Goal: Answer question/provide support: Share knowledge or assist other users

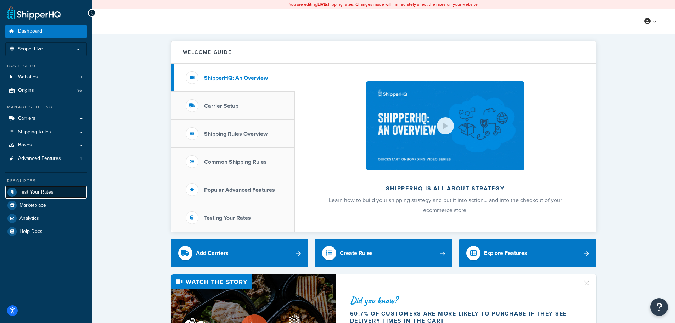
click at [62, 196] on link "Test Your Rates" at bounding box center [45, 192] width 81 height 13
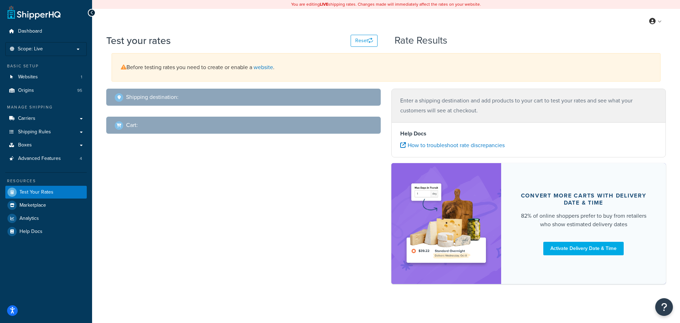
select select "[GEOGRAPHIC_DATA]"
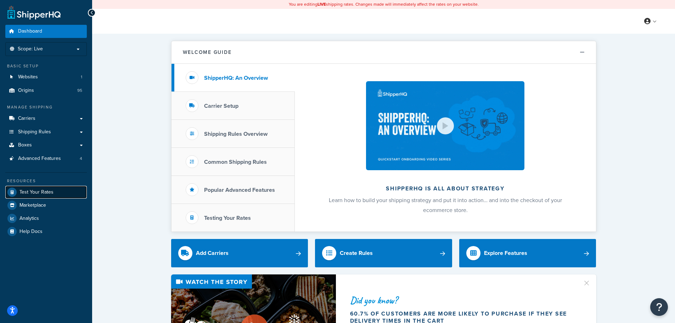
click at [52, 195] on span "Test Your Rates" at bounding box center [36, 192] width 34 height 6
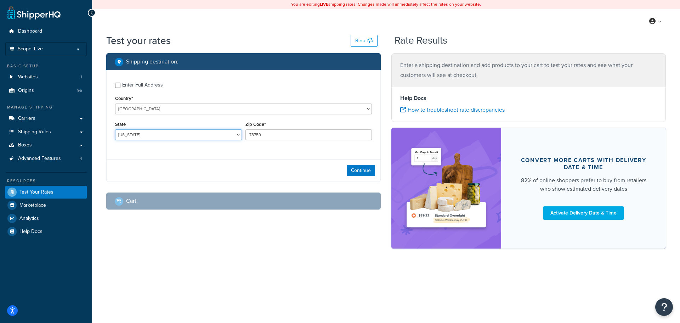
click at [159, 136] on select "Alabama Alaska American Samoa Arizona Arkansas Armed Forces Americas Armed Forc…" at bounding box center [178, 134] width 127 height 11
select select "FL"
click at [115, 130] on select "Alabama Alaska American Samoa Arizona Arkansas Armed Forces Americas Armed Forc…" at bounding box center [178, 134] width 127 height 11
click at [268, 136] on input "78759" at bounding box center [308, 134] width 127 height 11
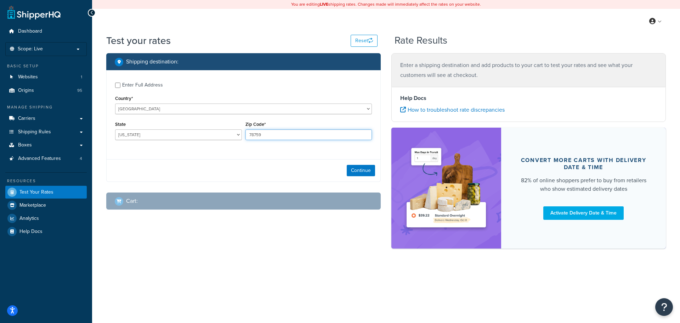
paste input "33001"
type input "33001"
click at [369, 169] on button "Continue" at bounding box center [361, 170] width 28 height 11
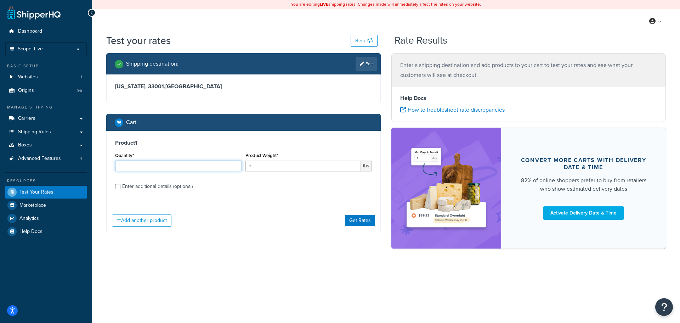
click at [159, 163] on input "1" at bounding box center [178, 165] width 127 height 11
type input "175"
click at [148, 187] on div "Enter additional details (optional)" at bounding box center [157, 186] width 70 height 10
click at [120, 187] on input "Enter additional details (optional)" at bounding box center [117, 186] width 5 height 5
checkbox input "true"
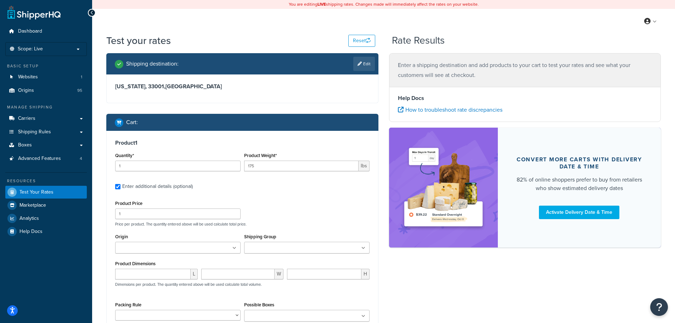
click at [179, 248] on ul at bounding box center [177, 247] width 125 height 12
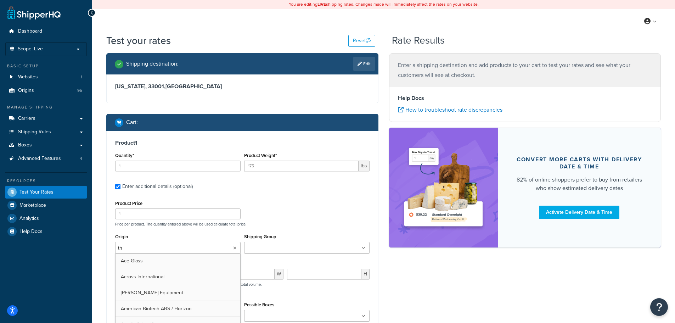
type input "the"
drag, startPoint x: 289, startPoint y: 223, endPoint x: 248, endPoint y: 211, distance: 42.4
click at [289, 223] on p "Price per product. The quantity entered above will be used calculate total pric…" at bounding box center [242, 223] width 258 height 5
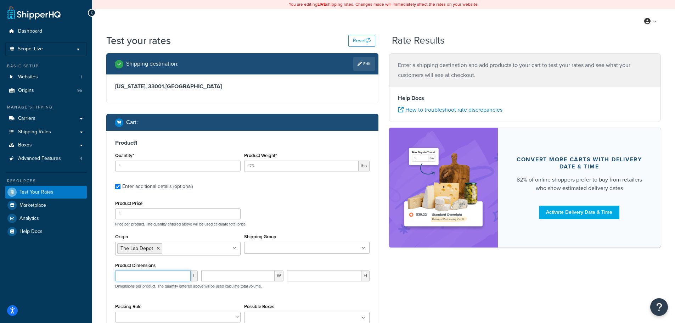
click at [158, 277] on input "number" at bounding box center [152, 275] width 75 height 11
type input "48"
type input "40"
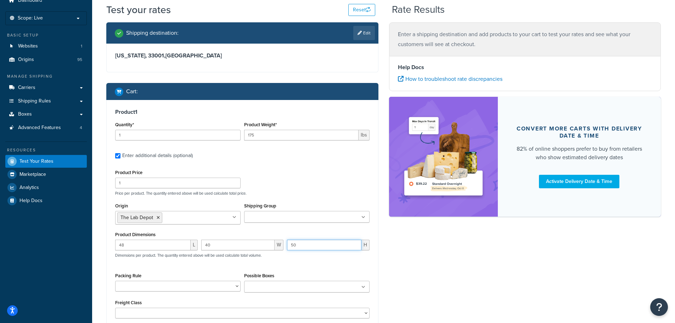
scroll to position [106, 0]
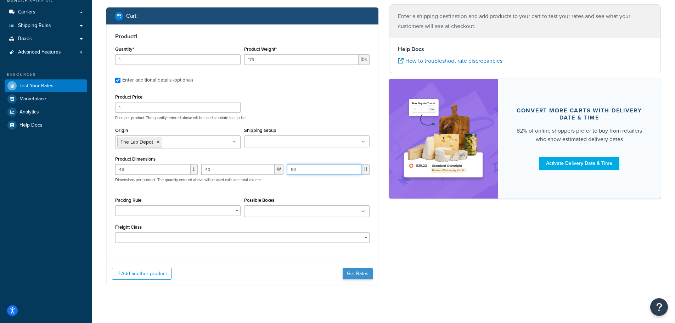
type input "50"
click at [361, 270] on button "Get Rates" at bounding box center [357, 273] width 30 height 11
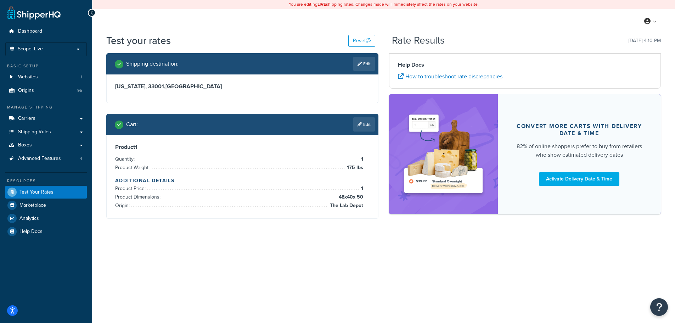
scroll to position [0, 0]
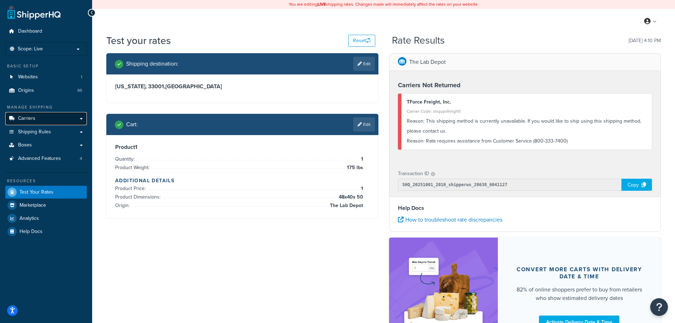
click at [44, 115] on link "Carriers" at bounding box center [45, 118] width 81 height 13
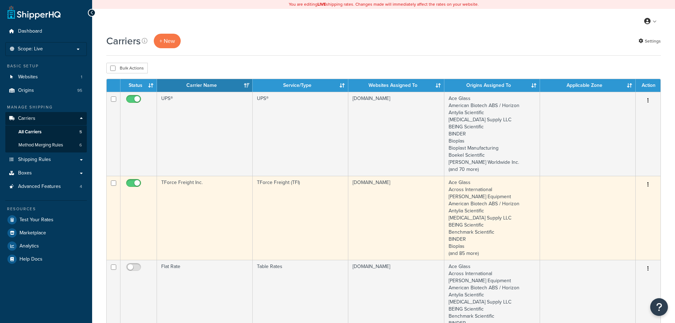
click at [218, 200] on td "TForce Freight Inc." at bounding box center [205, 218] width 96 height 84
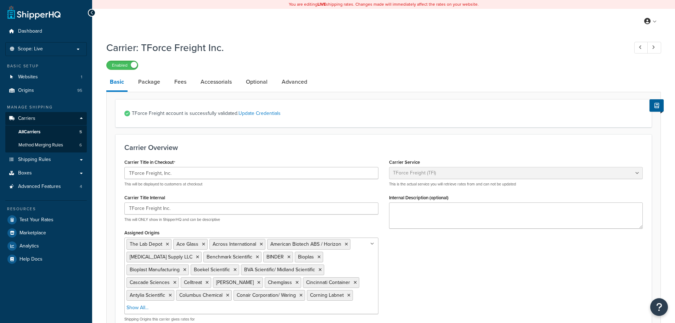
select select "upsFreight"
select select "30"
click at [55, 50] on p "Scope: Live" at bounding box center [45, 49] width 75 height 6
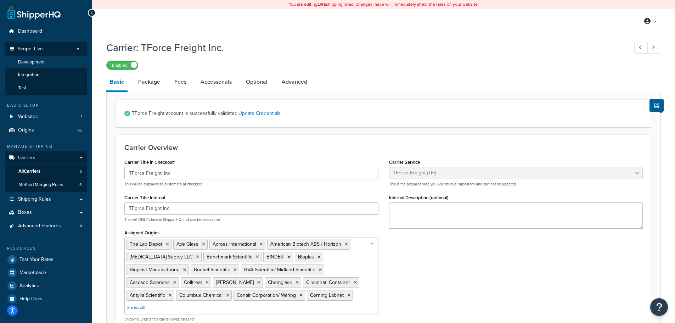
click at [47, 62] on li "Development" at bounding box center [46, 62] width 82 height 13
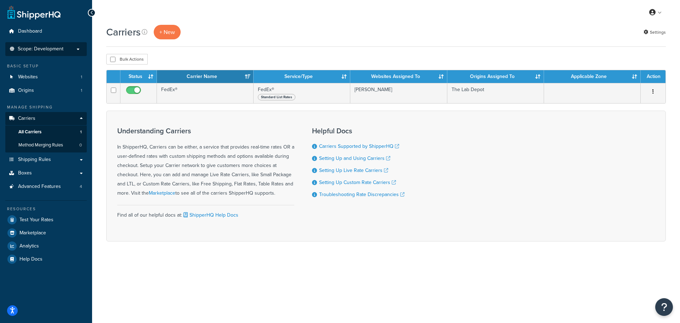
click at [56, 51] on span "Scope: Development" at bounding box center [41, 49] width 46 height 6
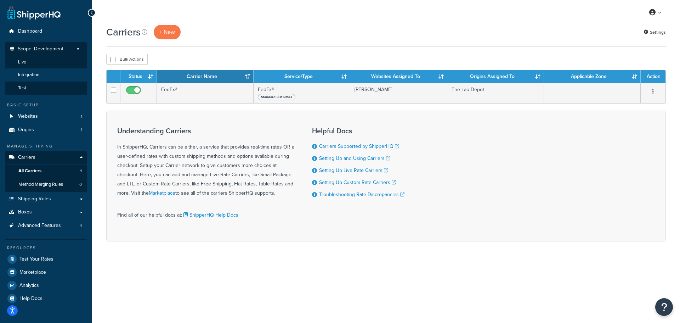
click at [49, 71] on li "Integration" at bounding box center [46, 74] width 82 height 13
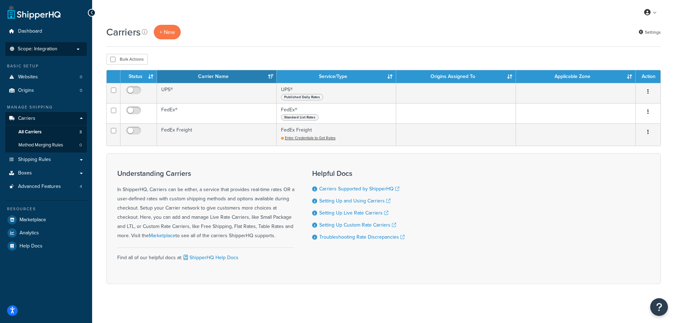
click at [66, 51] on p "Scope: Integration" at bounding box center [45, 49] width 75 height 6
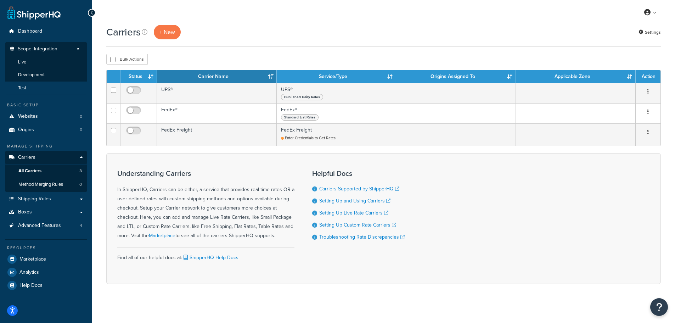
click at [56, 86] on li "Test" at bounding box center [46, 87] width 82 height 13
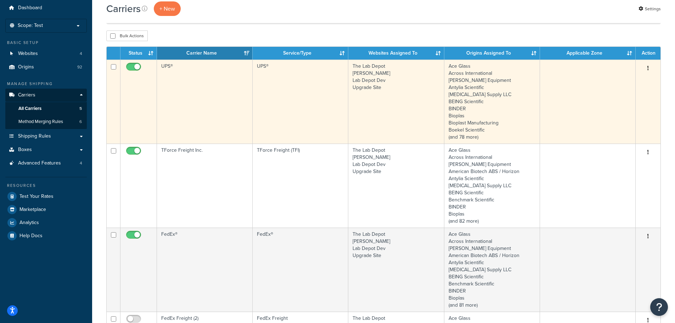
scroll to position [35, 0]
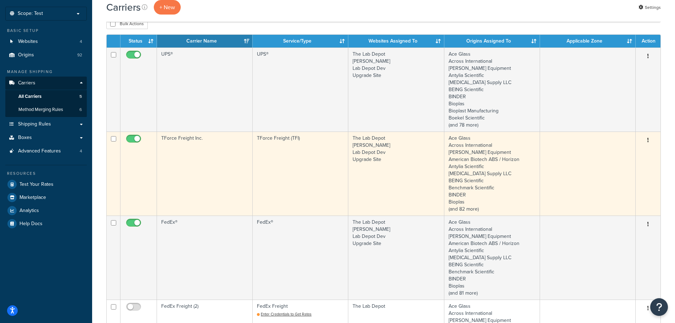
click at [225, 141] on td "TForce Freight Inc." at bounding box center [205, 173] width 96 height 84
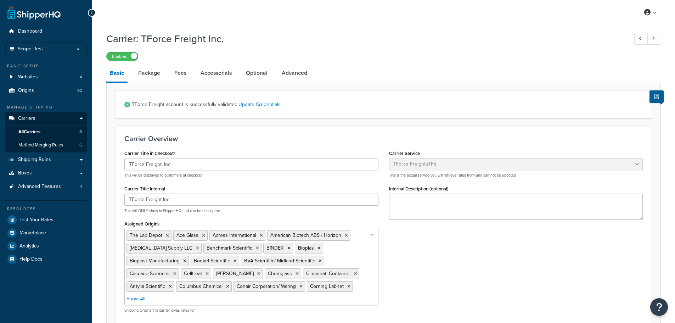
select select "upsFreight"
click at [46, 50] on p "Scope: Test" at bounding box center [45, 49] width 75 height 6
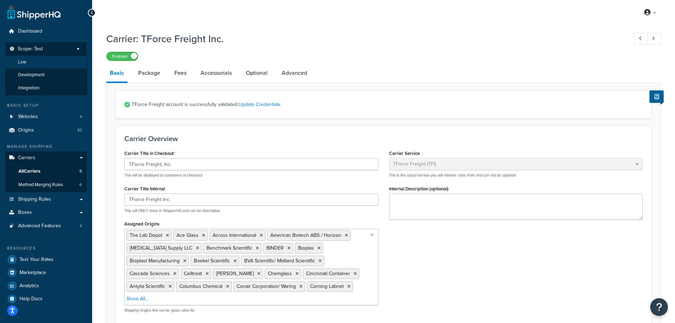
click at [40, 64] on li "Live" at bounding box center [46, 62] width 82 height 13
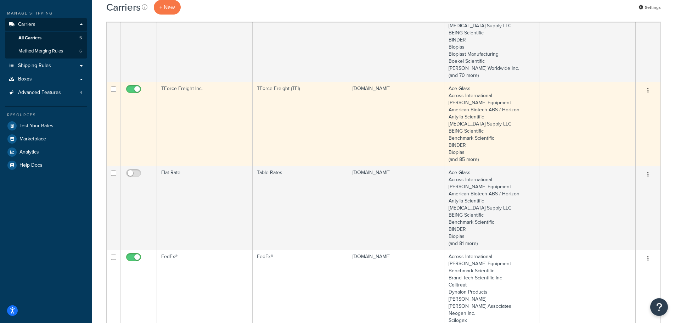
scroll to position [106, 0]
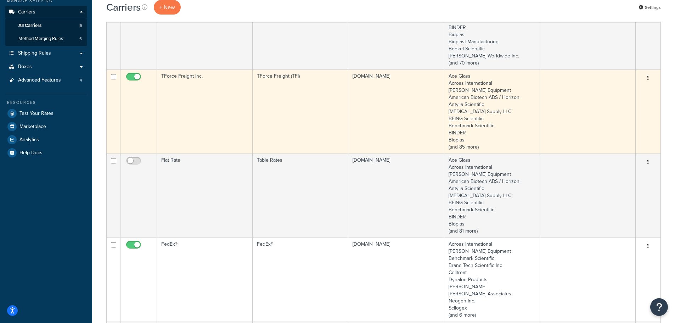
click at [202, 124] on td "TForce Freight Inc." at bounding box center [205, 111] width 96 height 84
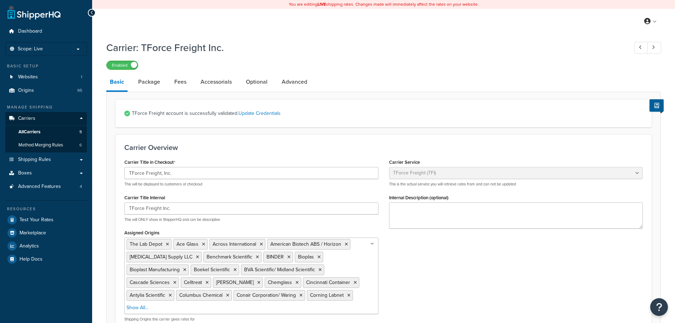
select select "upsFreight"
select select "30"
click at [259, 113] on link "Update Credentials" at bounding box center [259, 112] width 42 height 7
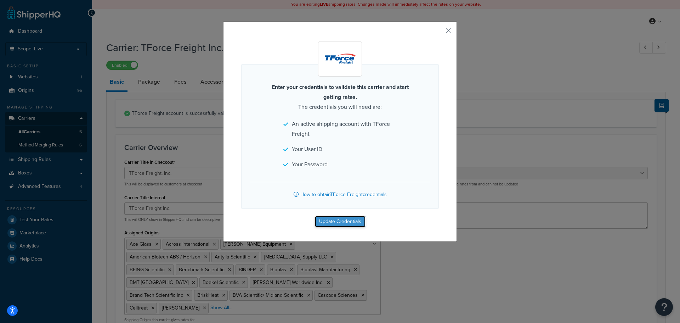
click at [341, 220] on button "Update Credentials" at bounding box center [340, 221] width 51 height 11
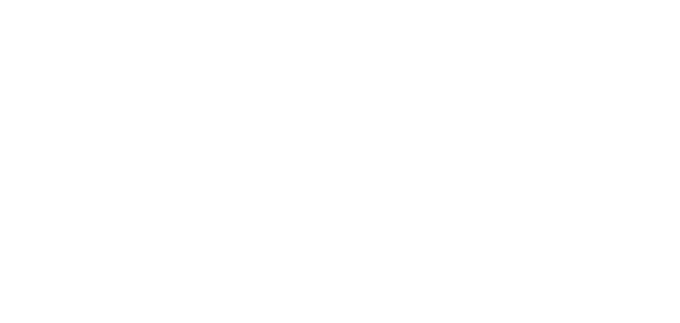
select select "upsFreight"
select select "30"
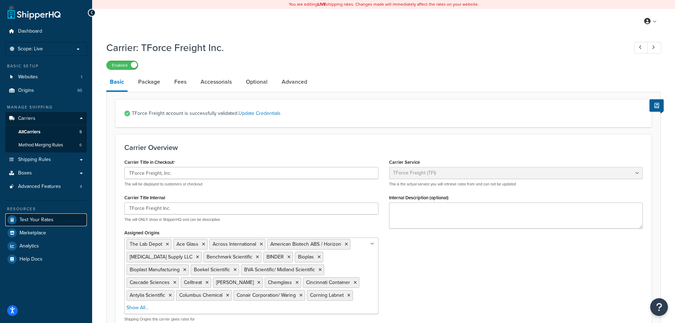
click at [51, 217] on span "Test Your Rates" at bounding box center [36, 220] width 34 height 6
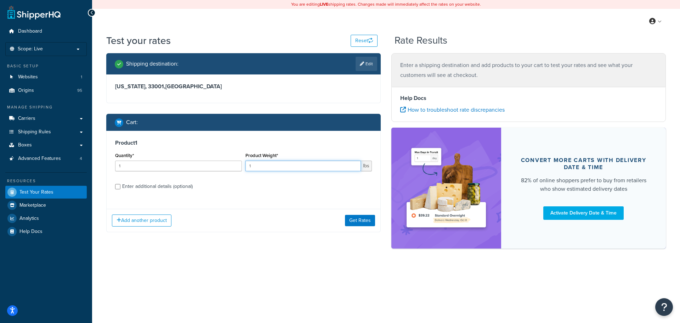
click at [254, 168] on input "1" at bounding box center [303, 165] width 116 height 11
type input "175"
click at [180, 196] on div "Product 1 Quantity* 1 Product Weight* 175 lbs Enter additional details (optiona…" at bounding box center [244, 167] width 274 height 73
click at [176, 188] on div "Enter additional details (optional)" at bounding box center [157, 186] width 70 height 10
click at [120, 188] on input "Enter additional details (optional)" at bounding box center [117, 186] width 5 height 5
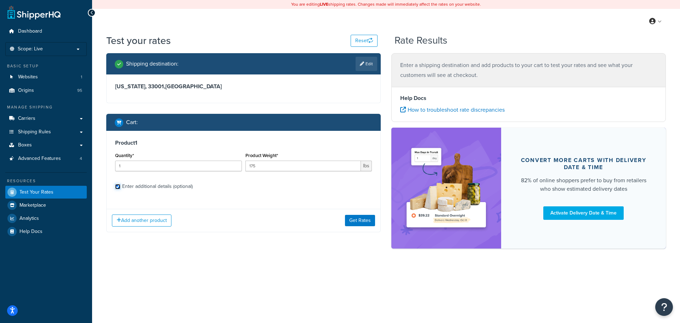
checkbox input "true"
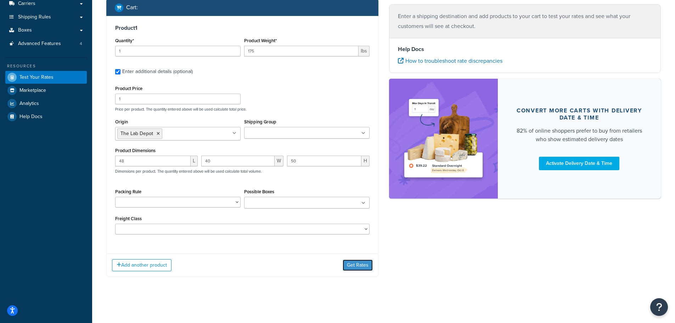
click at [347, 268] on button "Get Rates" at bounding box center [357, 264] width 30 height 11
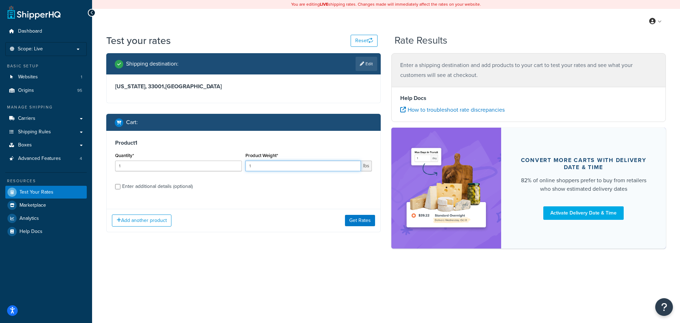
click at [256, 165] on input "1" at bounding box center [303, 165] width 116 height 11
type input "150"
click at [358, 217] on button "Get Rates" at bounding box center [360, 220] width 30 height 11
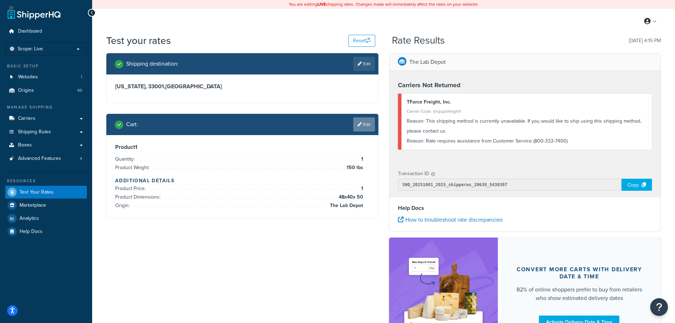
click at [359, 124] on icon at bounding box center [359, 124] width 4 height 4
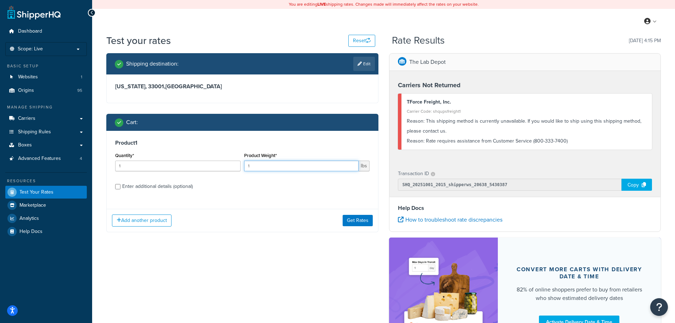
drag, startPoint x: 221, startPoint y: 165, endPoint x: 213, endPoint y: 165, distance: 8.5
click at [214, 165] on div "Quantity* 1 Product Weight* 1 lbs" at bounding box center [242, 163] width 258 height 26
type input "75"
click at [161, 184] on div "Enter additional details (optional)" at bounding box center [157, 186] width 70 height 10
click at [120, 184] on input "Enter additional details (optional)" at bounding box center [117, 186] width 5 height 5
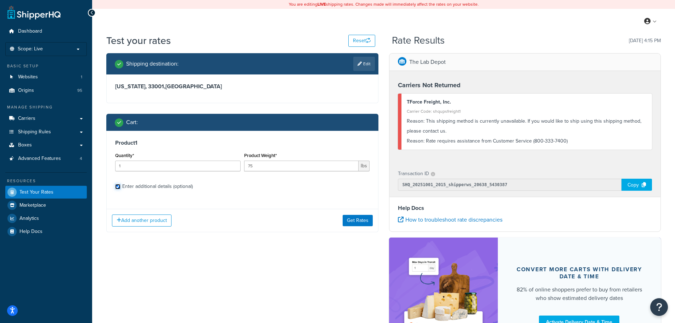
checkbox input "true"
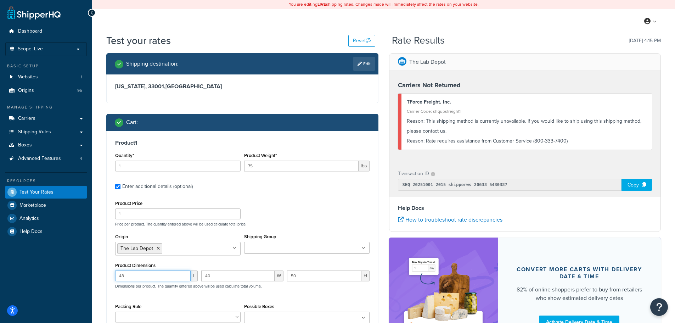
click at [138, 275] on input "48" at bounding box center [152, 275] width 75 height 11
click at [216, 281] on div "40 W" at bounding box center [242, 278] width 86 height 16
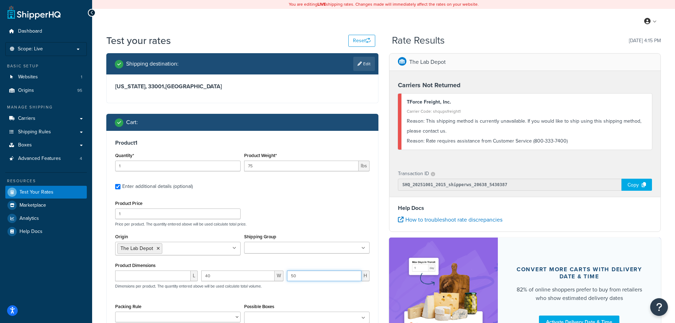
click at [322, 275] on input "50" at bounding box center [324, 275] width 74 height 11
click at [211, 272] on input "40" at bounding box center [238, 275] width 74 height 11
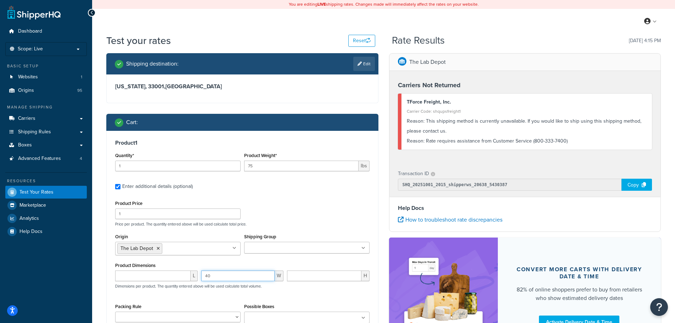
type input "4"
click at [211, 272] on input "number" at bounding box center [238, 275] width 74 height 11
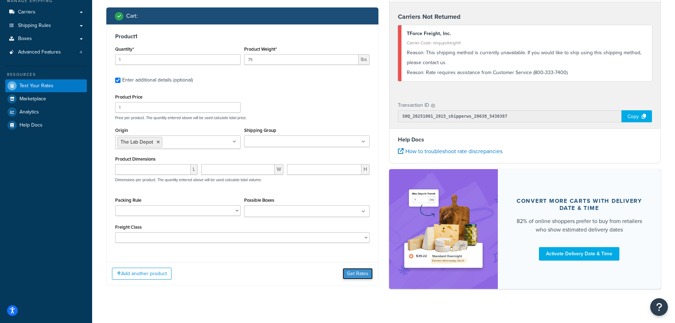
click at [356, 275] on button "Get Rates" at bounding box center [357, 273] width 30 height 11
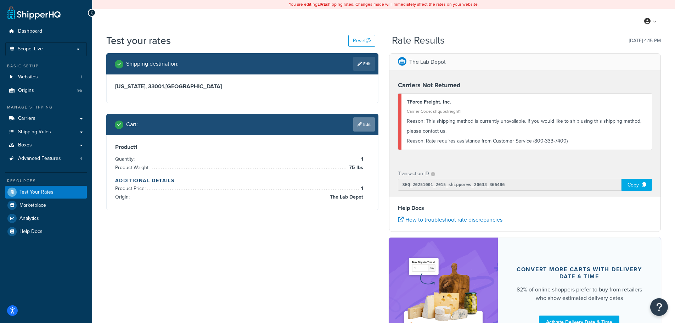
click at [364, 120] on link "Edit" at bounding box center [364, 124] width 22 height 14
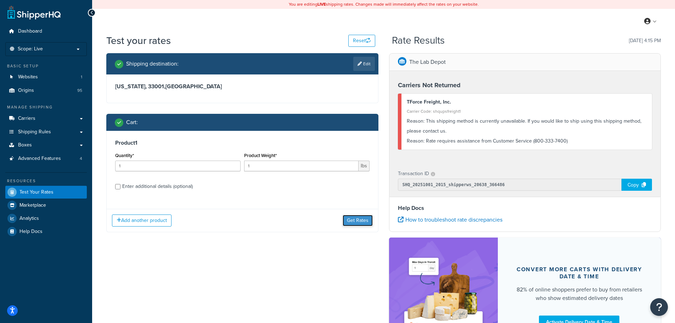
click at [356, 218] on button "Get Rates" at bounding box center [357, 220] width 30 height 11
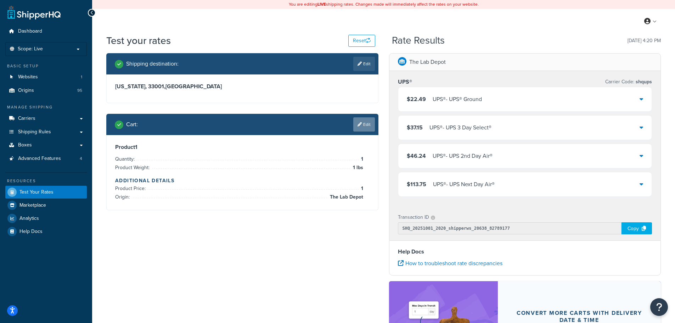
click at [370, 126] on link "Edit" at bounding box center [364, 124] width 22 height 14
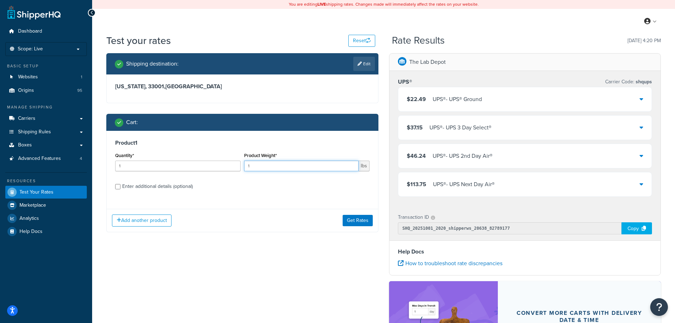
click at [285, 166] on input "1" at bounding box center [301, 165] width 114 height 11
type input "175"
click at [359, 215] on button "Get Rates" at bounding box center [357, 220] width 30 height 11
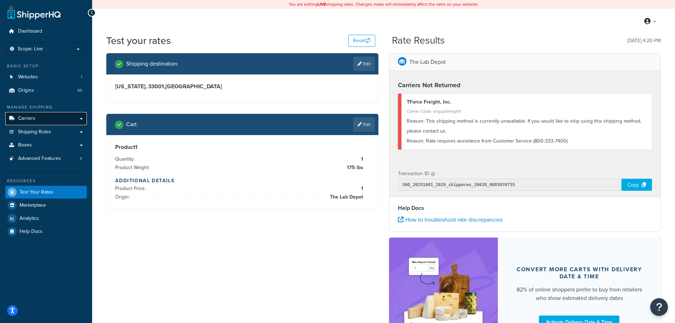
click at [33, 120] on span "Carriers" at bounding box center [26, 118] width 17 height 6
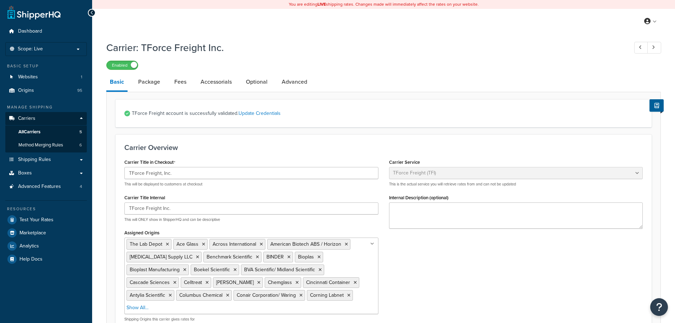
select select "upsFreight"
select select "30"
click at [266, 83] on link "Optional" at bounding box center [256, 81] width 29 height 17
select select "100"
select select "118731"
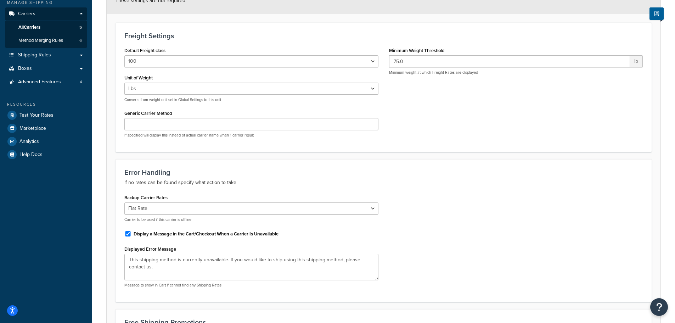
scroll to position [212, 0]
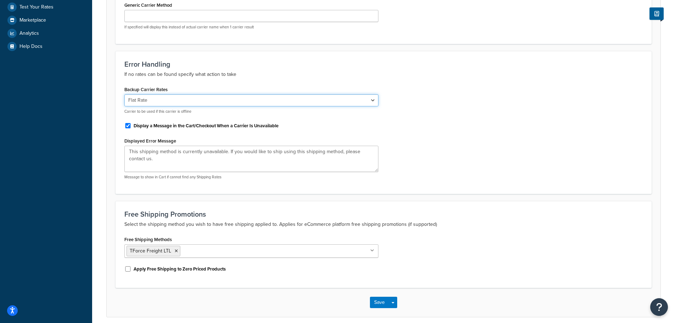
click at [185, 99] on select "None UPS® FedEx® FedEx Freight Flat Rate" at bounding box center [251, 100] width 254 height 12
click at [124, 95] on select "None UPS® FedEx® FedEx Freight Flat Rate" at bounding box center [251, 100] width 254 height 12
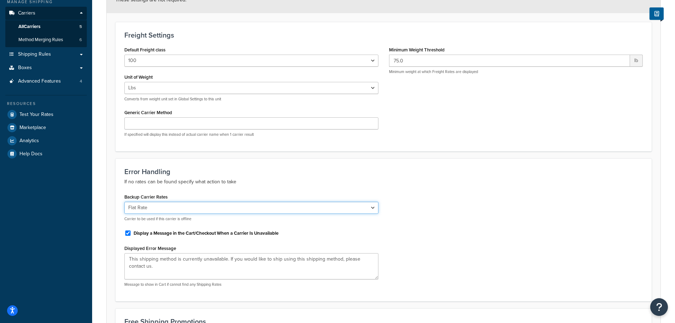
scroll to position [0, 0]
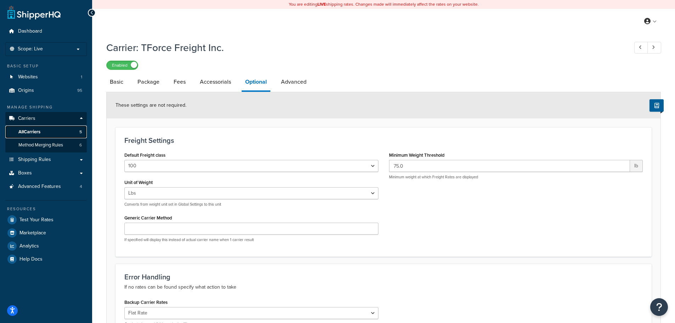
click at [42, 130] on link "All Carriers 5" at bounding box center [45, 131] width 81 height 13
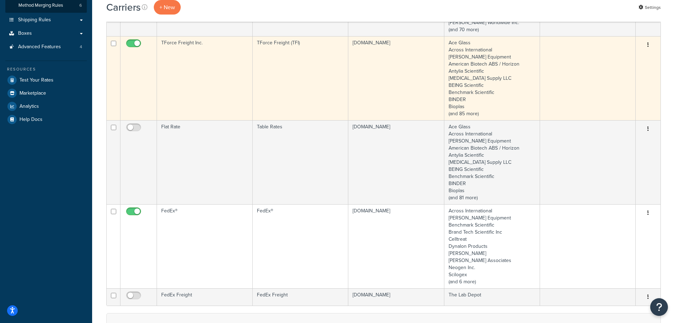
scroll to position [142, 0]
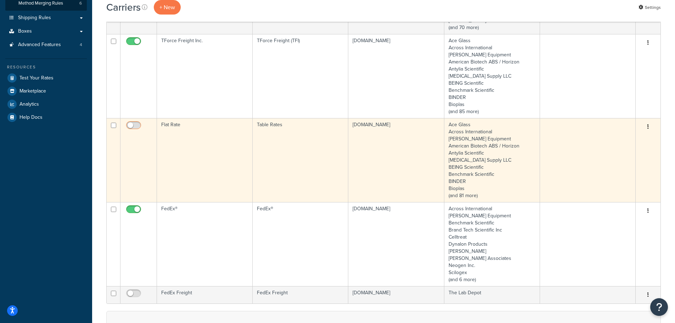
click at [136, 124] on input "checkbox" at bounding box center [134, 127] width 19 height 9
checkbox input "true"
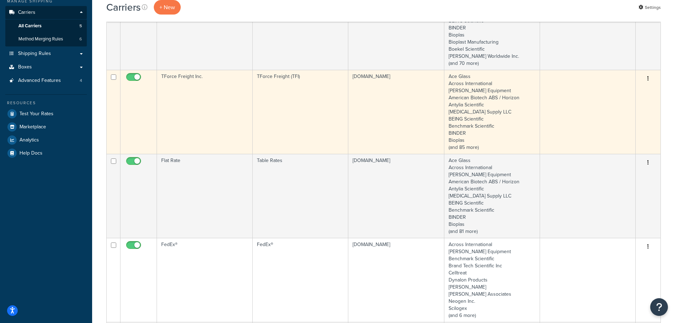
scroll to position [106, 0]
click at [204, 193] on td "Flat Rate" at bounding box center [205, 195] width 96 height 84
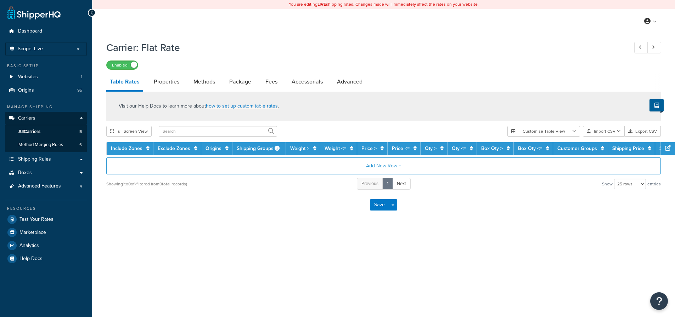
select select "25"
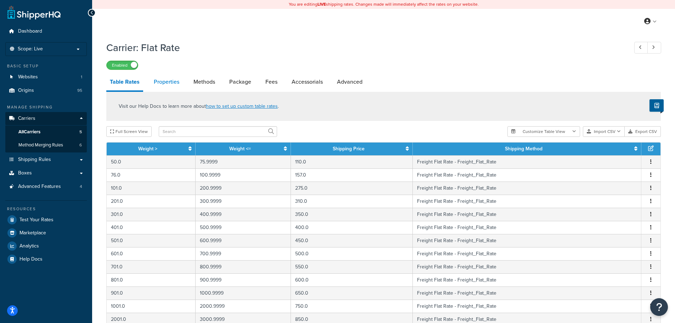
click at [178, 84] on link "Properties" at bounding box center [166, 81] width 33 height 17
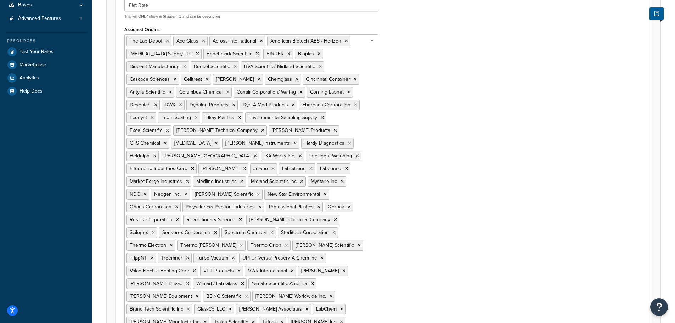
scroll to position [177, 0]
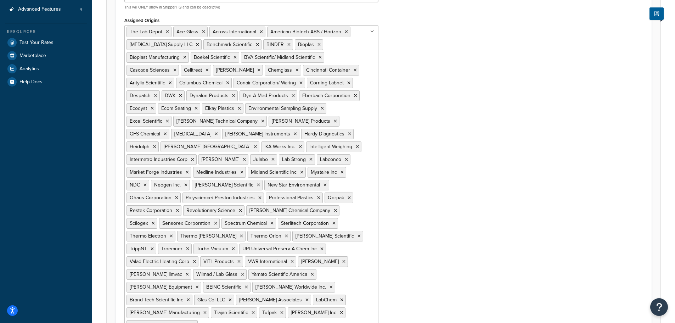
click at [431, 173] on div "Carrier Title in Checkout Freight Flat Rate This will be displayed to customers…" at bounding box center [383, 163] width 529 height 436
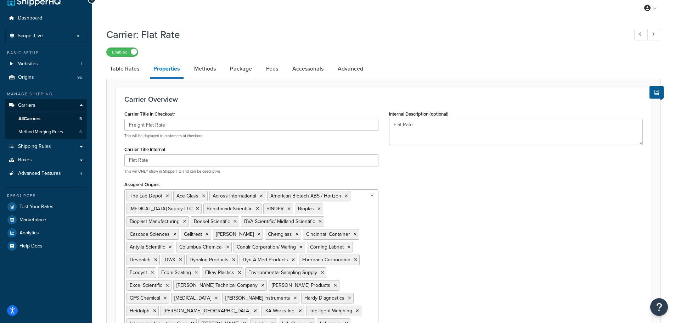
scroll to position [0, 0]
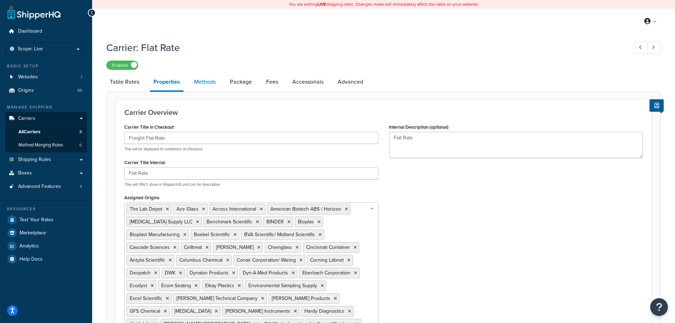
click at [199, 83] on link "Methods" at bounding box center [204, 81] width 29 height 17
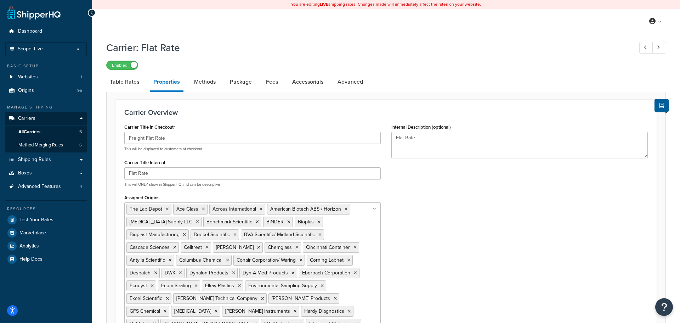
select select "25"
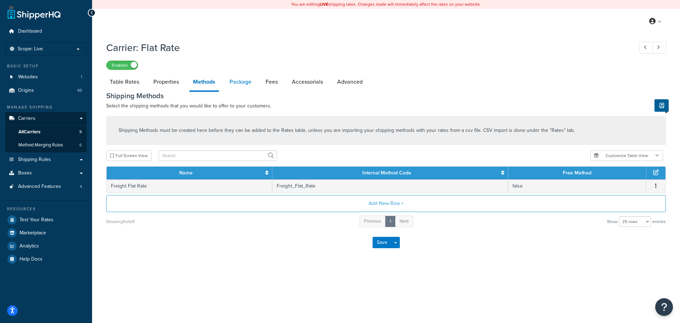
click at [248, 80] on link "Package" at bounding box center [240, 81] width 29 height 17
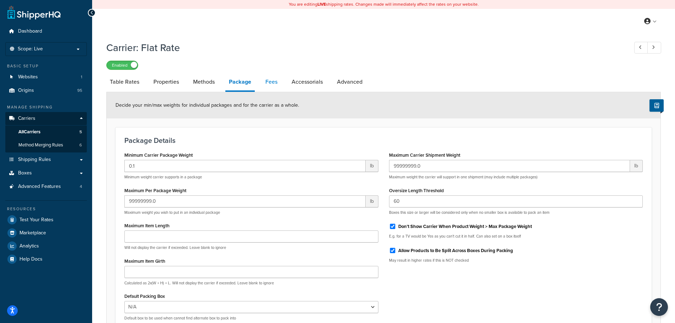
click at [275, 82] on link "Fees" at bounding box center [271, 81] width 19 height 17
select select "AFTER"
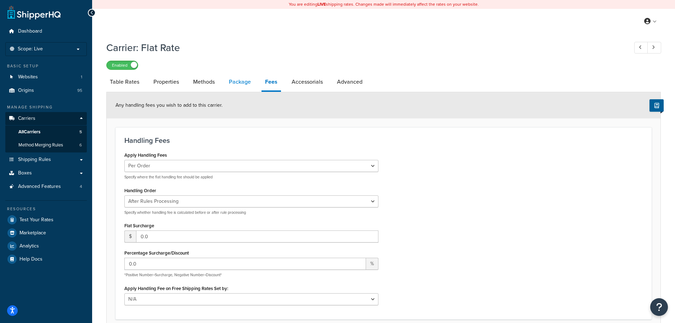
click at [246, 81] on link "Package" at bounding box center [239, 81] width 29 height 17
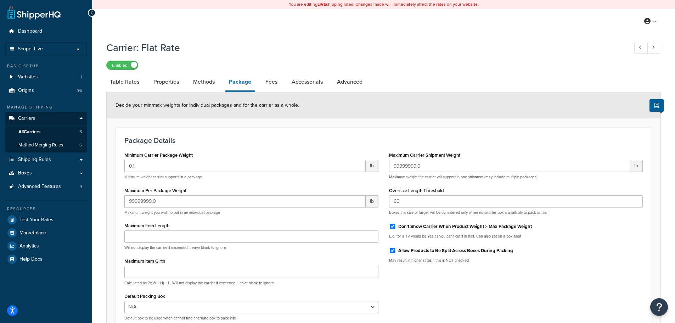
click at [421, 228] on label "Don't Show Carrier When Product Weight > Max Package Weight" at bounding box center [464, 226] width 133 height 6
click at [396, 228] on input "Don't Show Carrier When Product Weight > Max Package Weight" at bounding box center [392, 225] width 7 height 5
checkbox input "false"
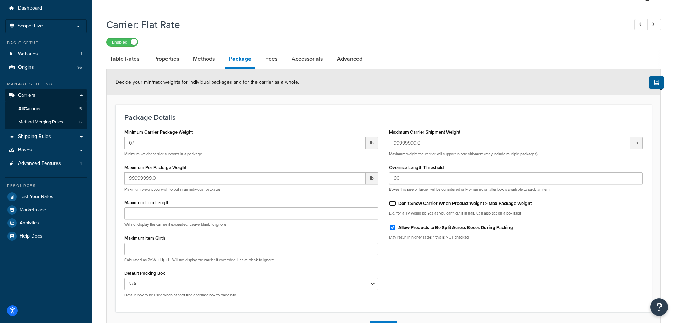
scroll to position [35, 0]
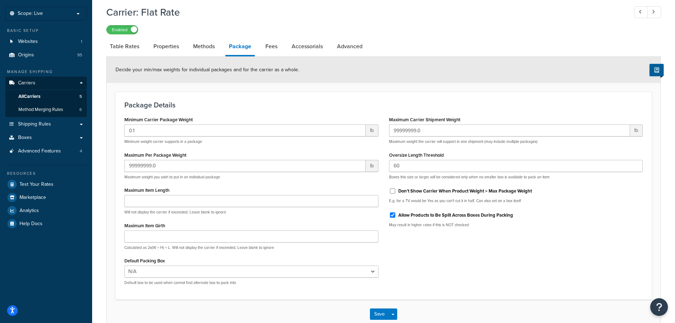
click at [419, 218] on label "Allow Products to Be Split Across Boxes During Packing" at bounding box center [455, 215] width 115 height 6
click at [396, 217] on input "Allow Products to Be Split Across Boxes During Packing" at bounding box center [392, 214] width 7 height 5
checkbox input "false"
click at [275, 49] on link "Fees" at bounding box center [271, 46] width 19 height 17
select select "AFTER"
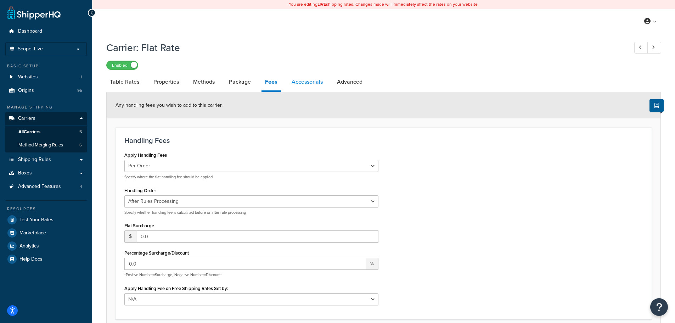
click at [314, 85] on link "Accessorials" at bounding box center [307, 81] width 38 height 17
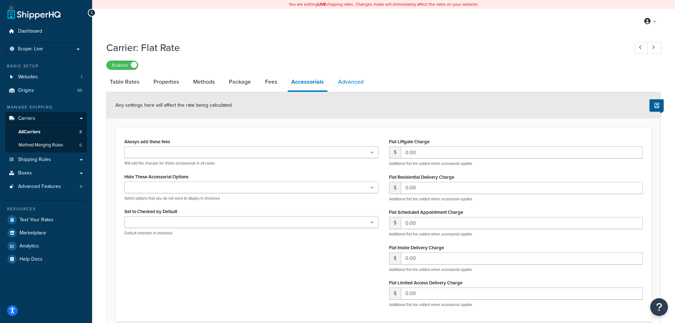
click at [346, 81] on link "Advanced" at bounding box center [350, 81] width 33 height 17
select select "false"
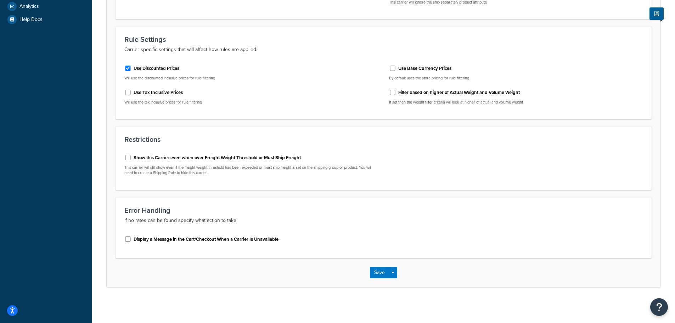
scroll to position [240, 0]
click at [152, 67] on label "Use Discounted Prices" at bounding box center [156, 68] width 46 height 6
click at [131, 67] on input "Use Discounted Prices" at bounding box center [127, 68] width 7 height 5
checkbox input "false"
click at [370, 275] on button "Save" at bounding box center [379, 272] width 19 height 11
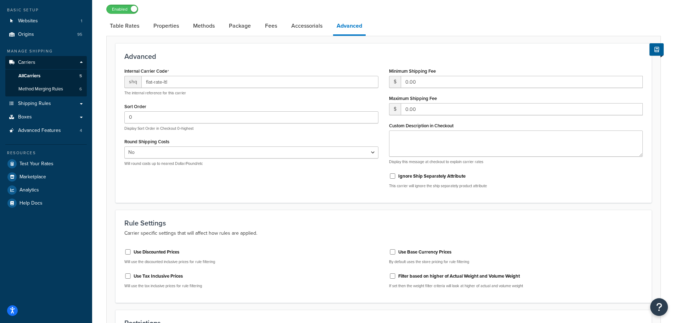
scroll to position [198, 0]
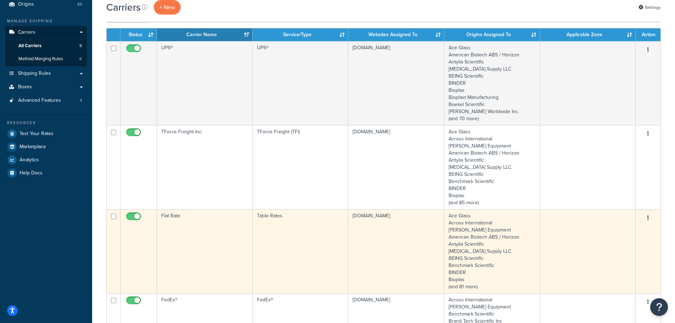
scroll to position [71, 0]
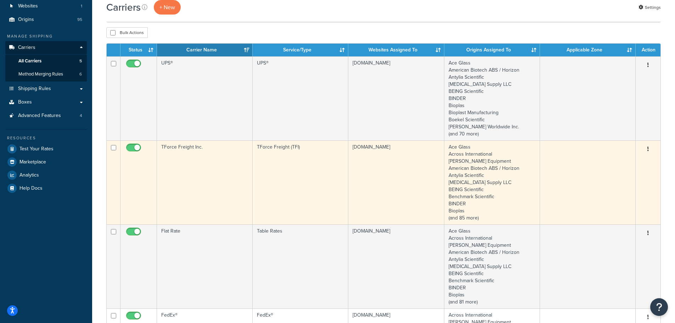
click at [206, 193] on td "TForce Freight Inc." at bounding box center [205, 182] width 96 height 84
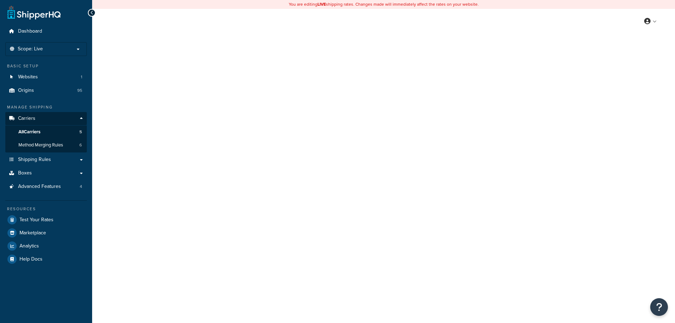
select select "upsFreight"
select select "30"
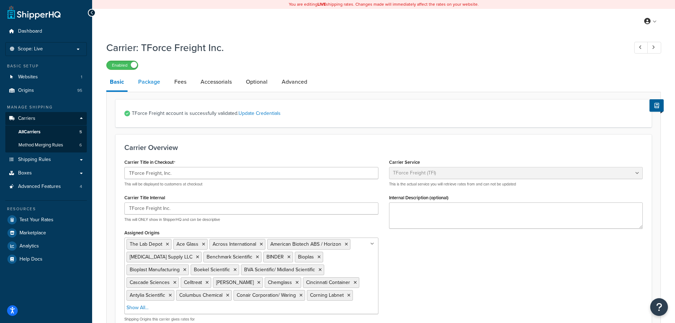
click at [152, 82] on link "Package" at bounding box center [149, 81] width 29 height 17
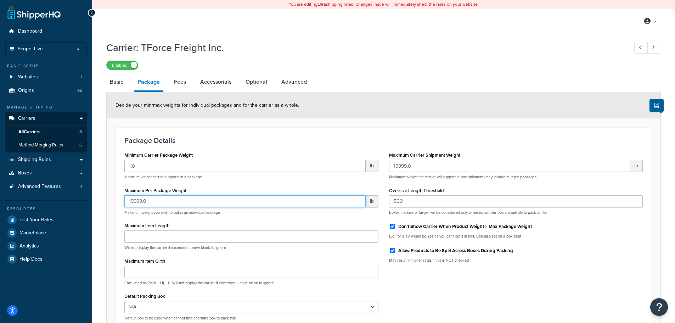
drag, startPoint x: 149, startPoint y: 203, endPoint x: 126, endPoint y: 203, distance: 23.0
click at [126, 203] on input "19999.0" at bounding box center [244, 201] width 241 height 12
click at [42, 133] on link "All Carriers 5" at bounding box center [45, 131] width 81 height 13
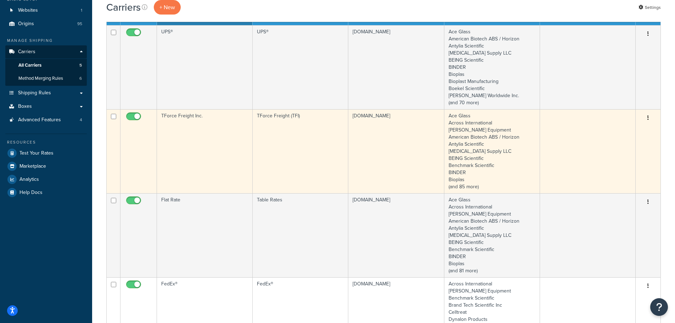
scroll to position [71, 0]
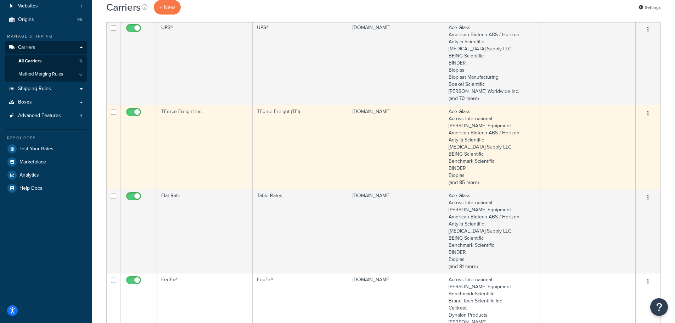
click at [186, 209] on td "Flat Rate" at bounding box center [205, 231] width 96 height 84
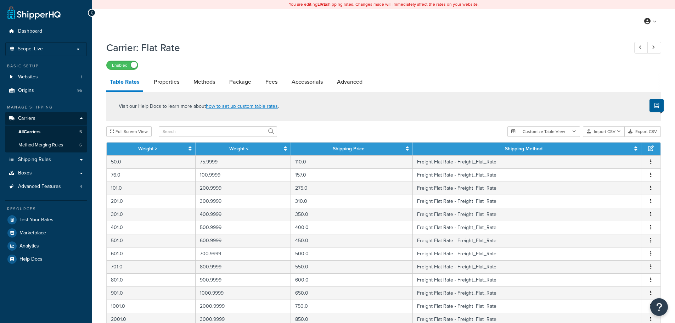
select select "25"
click at [44, 132] on link "All Carriers 5" at bounding box center [45, 131] width 81 height 13
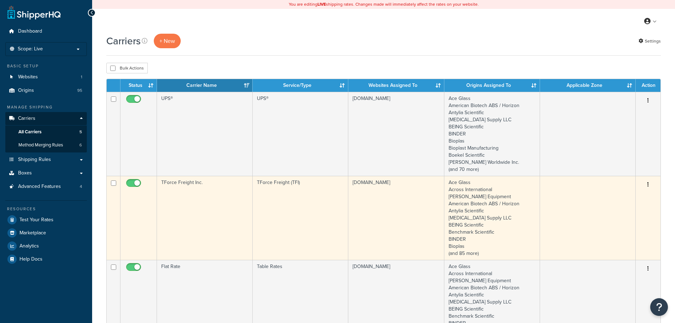
click at [173, 198] on td "TForce Freight Inc." at bounding box center [205, 218] width 96 height 84
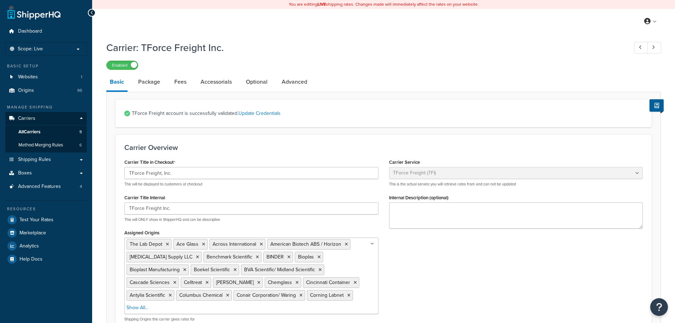
select select "upsFreight"
select select "30"
click at [154, 84] on link "Package" at bounding box center [149, 81] width 29 height 17
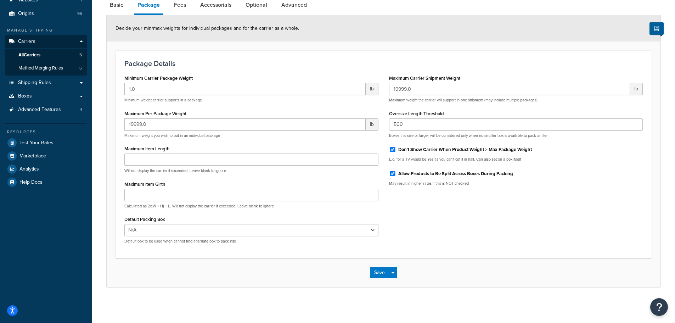
scroll to position [7, 0]
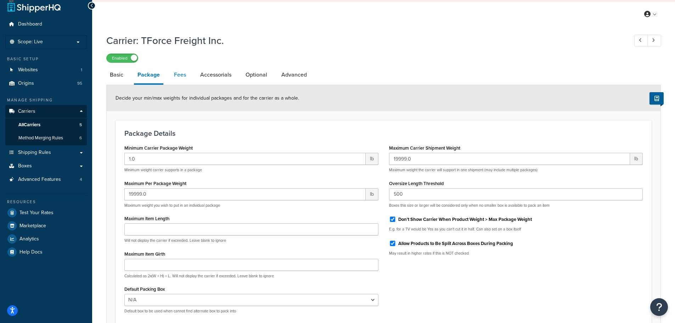
click at [184, 73] on link "Fees" at bounding box center [179, 74] width 19 height 17
select select "AFTER"
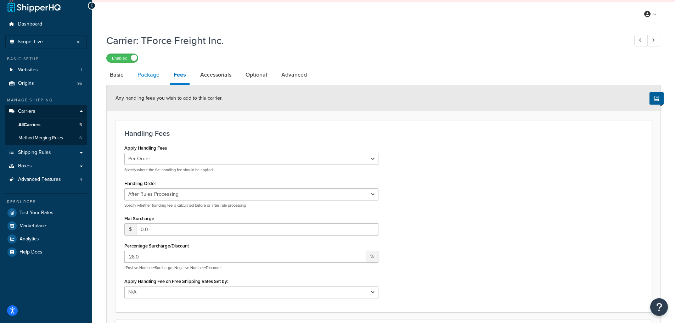
click at [157, 77] on link "Package" at bounding box center [148, 74] width 29 height 17
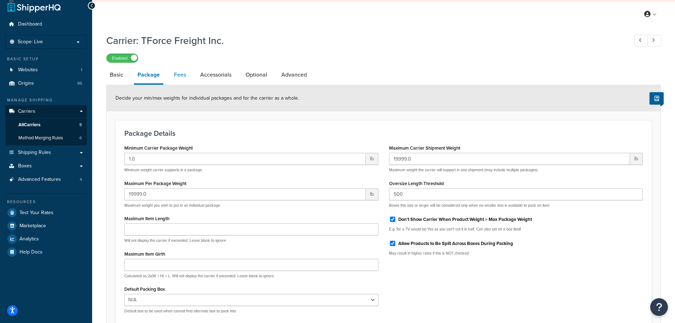
click at [188, 78] on link "Fees" at bounding box center [179, 74] width 19 height 17
select select "AFTER"
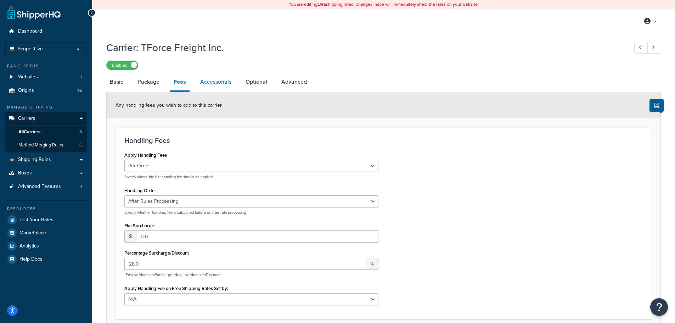
click at [223, 84] on link "Accessorials" at bounding box center [216, 81] width 38 height 17
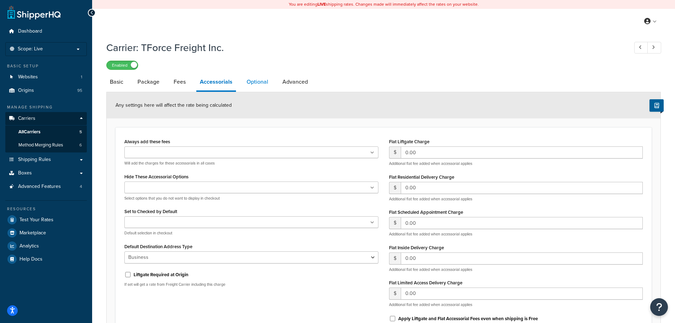
click at [250, 84] on link "Optional" at bounding box center [257, 81] width 29 height 17
select select "100"
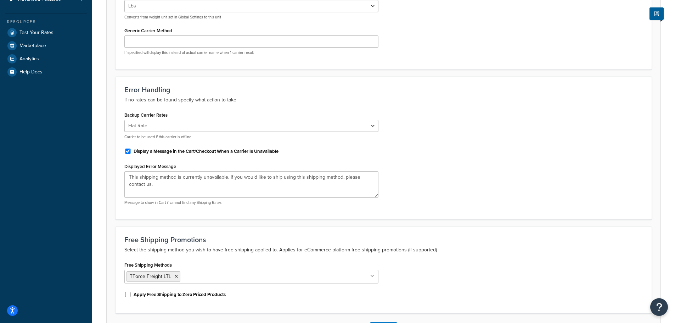
scroll to position [212, 0]
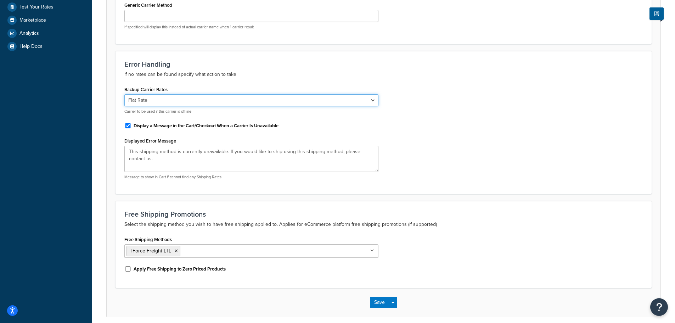
click at [243, 104] on select "None UPS® FedEx® FedEx Freight Flat Rate" at bounding box center [251, 100] width 254 height 12
select select "0"
click at [124, 95] on select "None UPS® FedEx® FedEx Freight Flat Rate" at bounding box center [251, 100] width 254 height 12
click at [377, 306] on button "Save" at bounding box center [379, 301] width 19 height 11
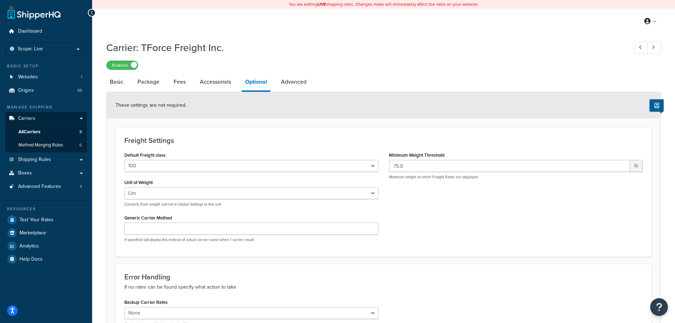
scroll to position [45, 0]
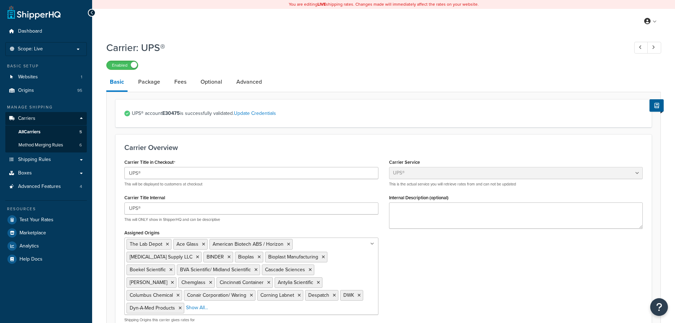
select select "ups"
select select "53"
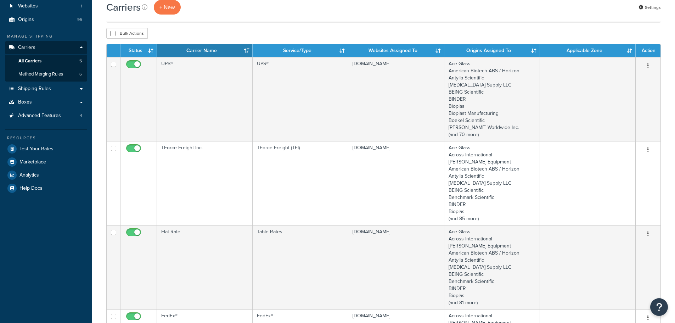
scroll to position [71, 0]
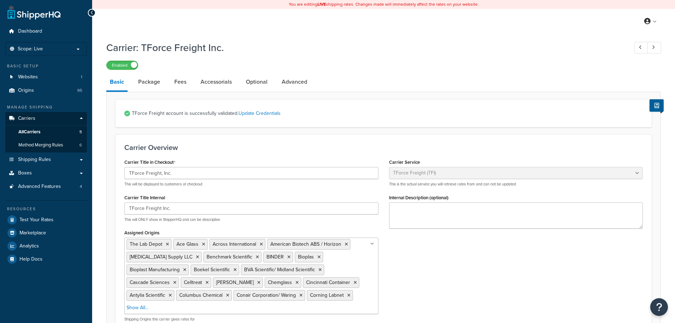
select select "upsFreight"
select select "30"
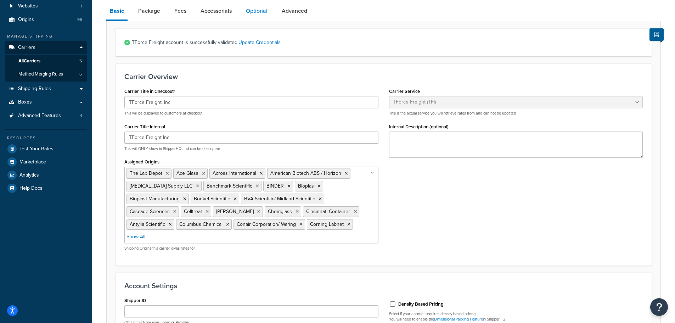
click at [248, 14] on link "Optional" at bounding box center [256, 10] width 29 height 17
select select "100"
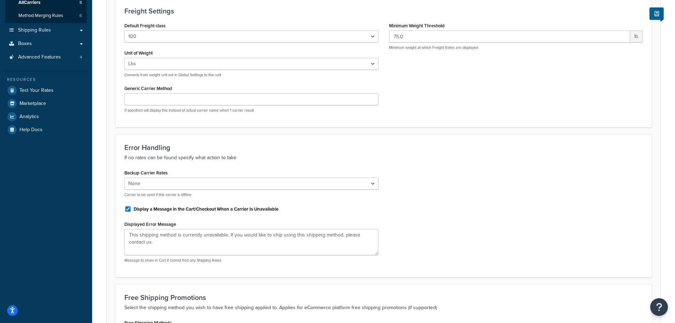
scroll to position [142, 0]
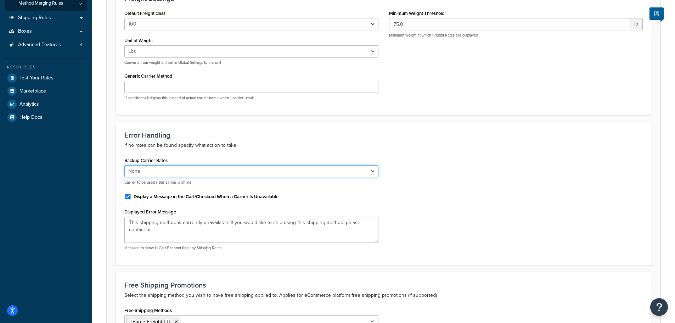
click at [154, 170] on select "None UPS® FedEx® FedEx Freight Flat Rate" at bounding box center [251, 171] width 254 height 12
select select "118731"
click at [124, 166] on select "None UPS® FedEx® FedEx Freight Flat Rate" at bounding box center [251, 171] width 254 height 12
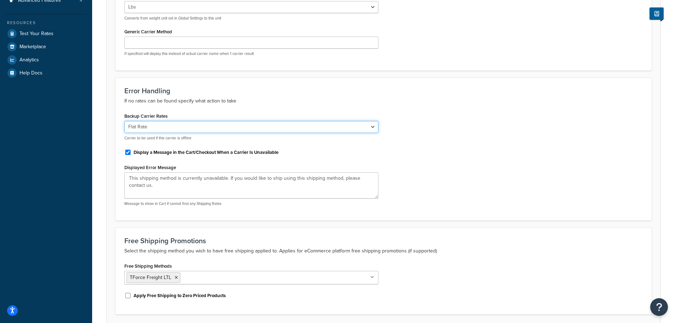
scroll to position [243, 0]
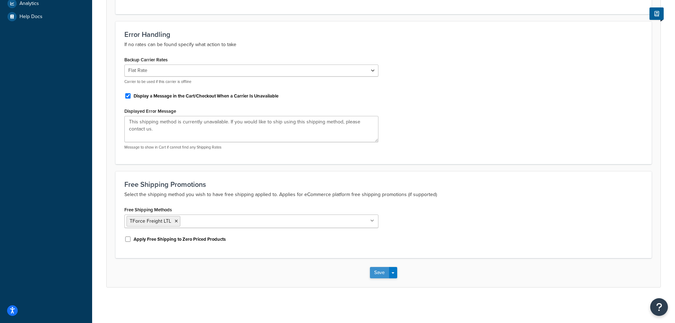
click at [378, 275] on button "Save" at bounding box center [379, 272] width 19 height 11
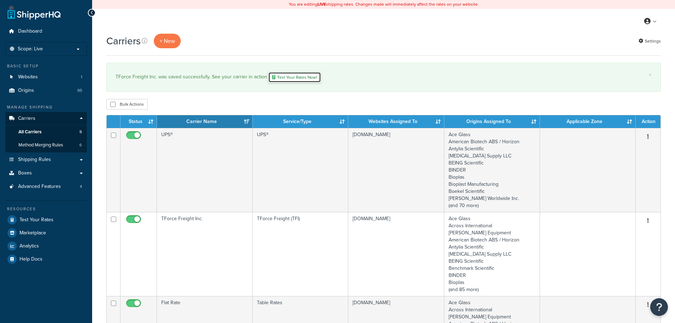
click at [299, 76] on link "Test Your Rates Now!" at bounding box center [294, 77] width 53 height 11
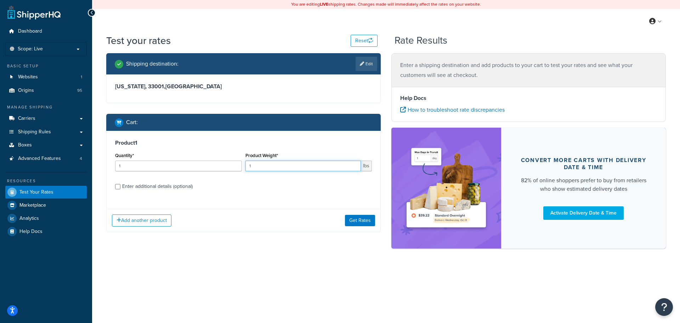
click at [257, 164] on input "1" at bounding box center [303, 165] width 116 height 11
type input "175"
click at [364, 223] on button "Get Rates" at bounding box center [360, 220] width 30 height 11
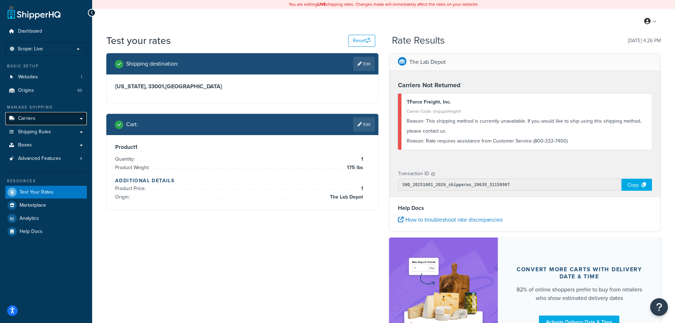
click at [39, 120] on link "Carriers" at bounding box center [45, 118] width 81 height 13
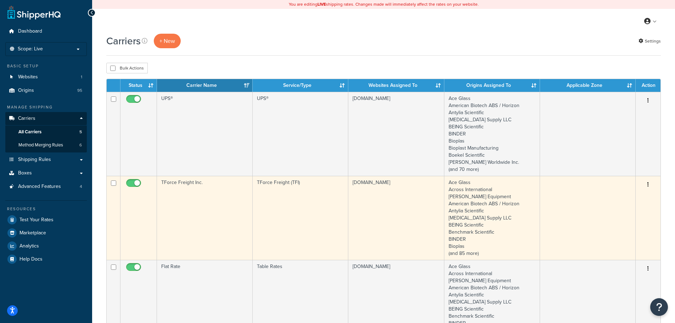
click at [204, 209] on td "TForce Freight Inc." at bounding box center [205, 218] width 96 height 84
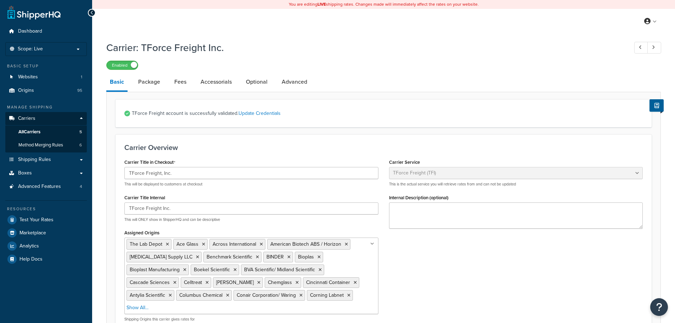
select select "upsFreight"
select select "30"
click at [261, 115] on link "Update Credentials" at bounding box center [259, 112] width 42 height 7
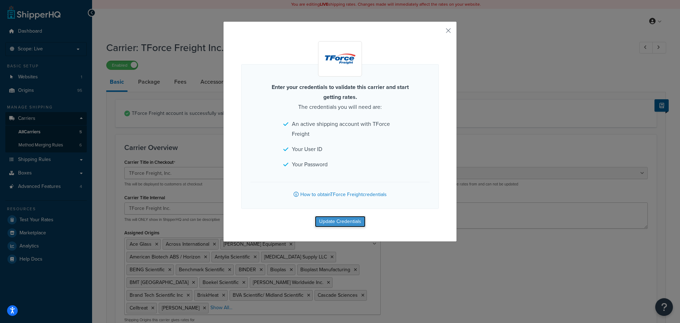
click at [349, 222] on button "Update Credentials" at bounding box center [340, 221] width 51 height 11
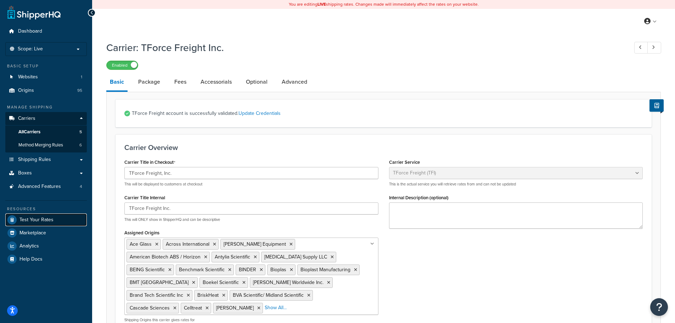
click at [47, 217] on span "Test Your Rates" at bounding box center [36, 220] width 34 height 6
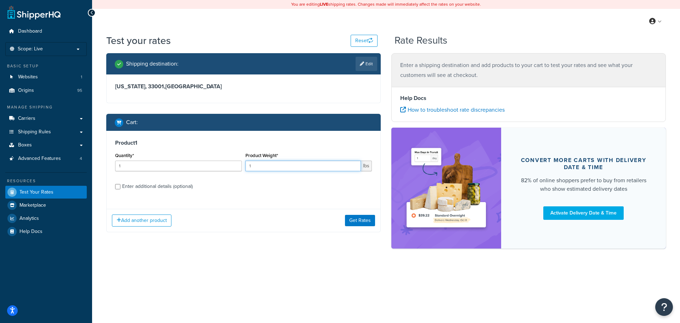
click at [299, 166] on input "1" at bounding box center [303, 165] width 116 height 11
type input "175"
click at [356, 221] on button "Get Rates" at bounding box center [360, 220] width 30 height 11
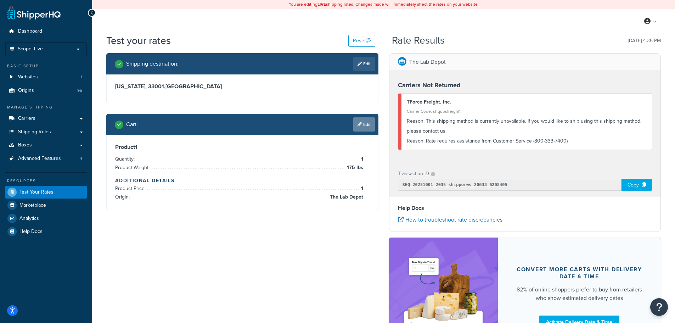
click at [364, 125] on link "Edit" at bounding box center [364, 124] width 22 height 14
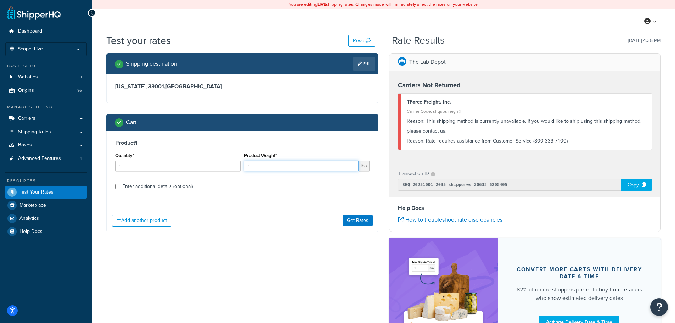
click at [285, 166] on input "1" at bounding box center [301, 165] width 114 height 11
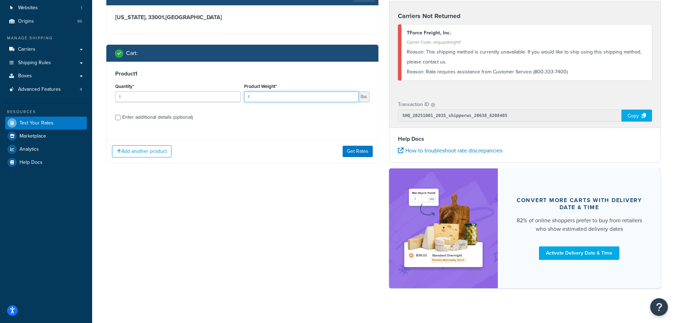
scroll to position [77, 0]
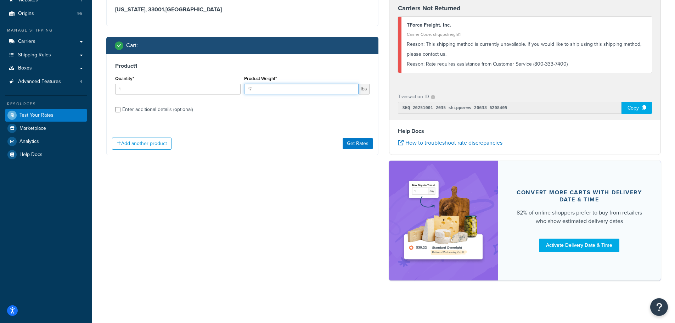
type input "1"
type input "75"
click at [360, 146] on button "Get Rates" at bounding box center [357, 143] width 30 height 11
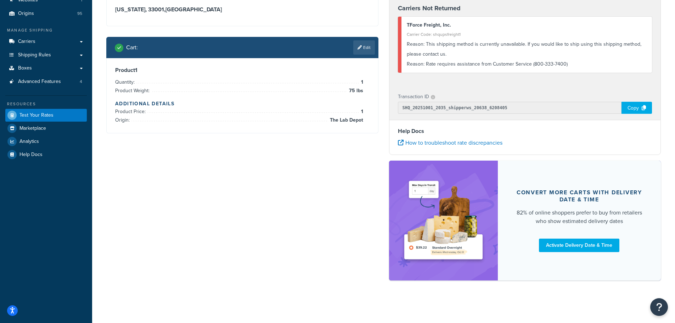
scroll to position [0, 0]
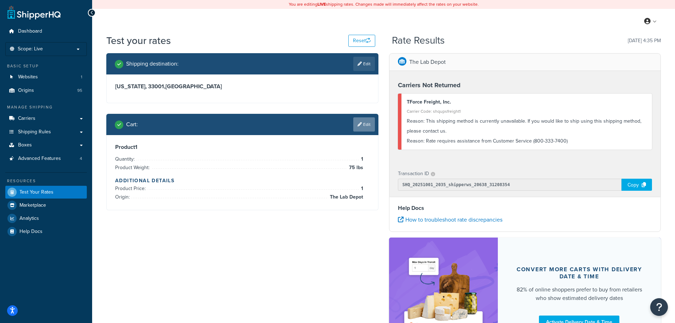
click at [367, 124] on link "Edit" at bounding box center [364, 124] width 22 height 14
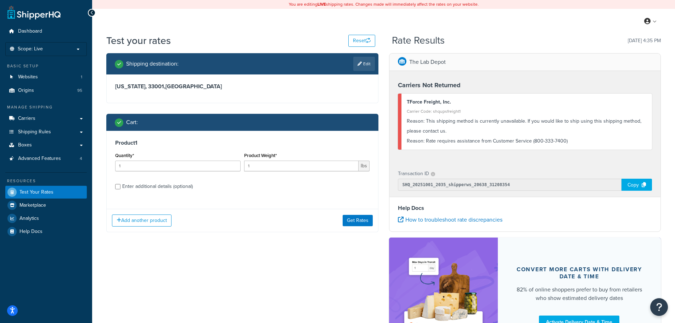
click at [139, 186] on div "Enter additional details (optional)" at bounding box center [157, 186] width 70 height 10
click at [120, 186] on input "Enter additional details (optional)" at bounding box center [117, 186] width 5 height 5
checkbox input "true"
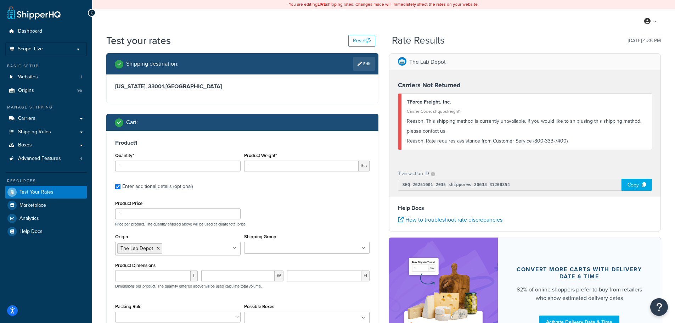
click at [636, 186] on div "Copy" at bounding box center [636, 184] width 30 height 12
click at [659, 310] on icon "Open Resource Center" at bounding box center [658, 307] width 7 height 10
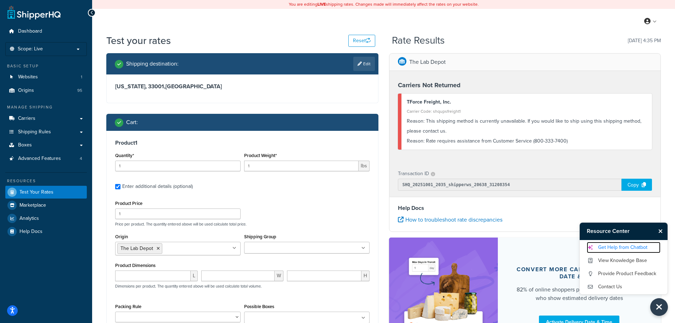
click at [631, 245] on link "Get Help from Chatbot" at bounding box center [623, 246] width 74 height 11
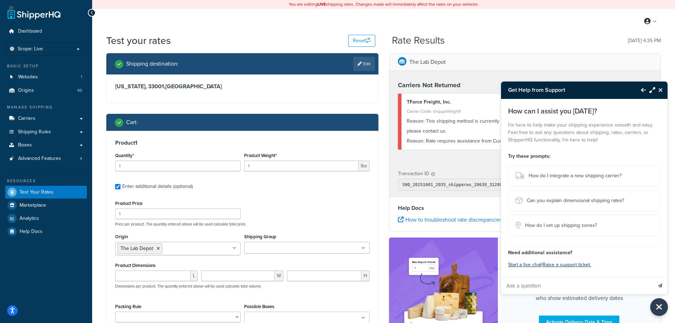
click at [545, 289] on input "Ask a question" at bounding box center [576, 285] width 151 height 17
type input "tforce is down"
click at [652, 277] on button "Send message" at bounding box center [659, 285] width 15 height 17
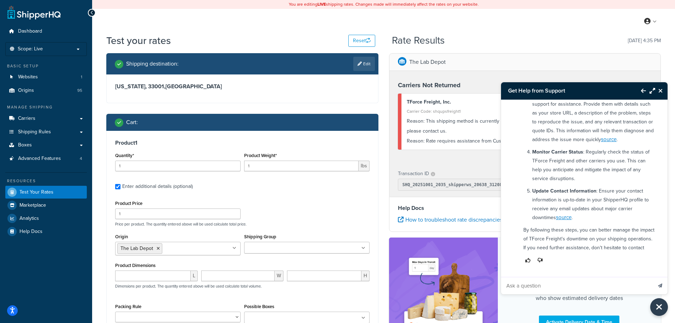
scroll to position [215, 0]
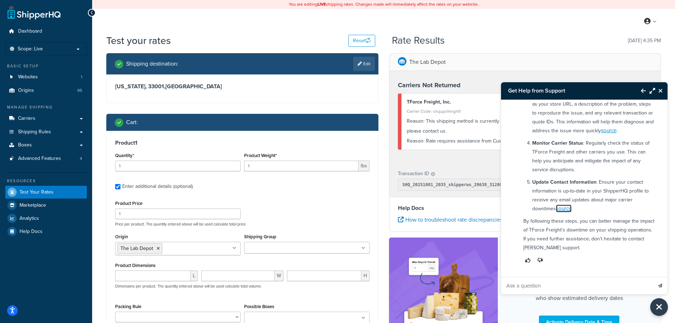
click at [564, 209] on link "source" at bounding box center [564, 208] width 16 height 8
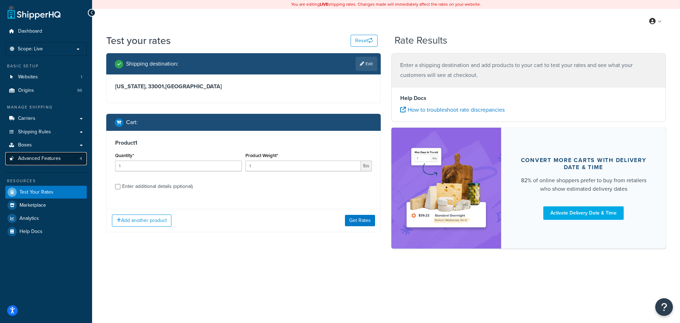
click at [41, 155] on span "Advanced Features" at bounding box center [39, 158] width 43 height 6
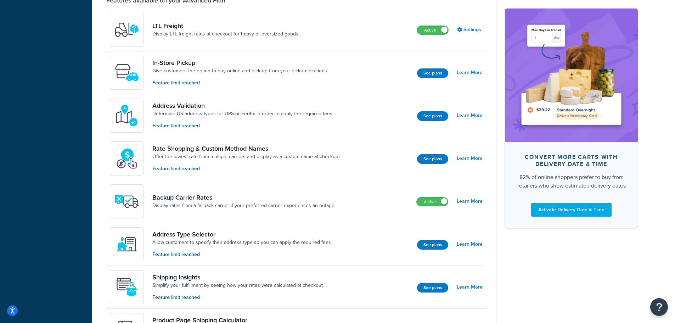
scroll to position [283, 0]
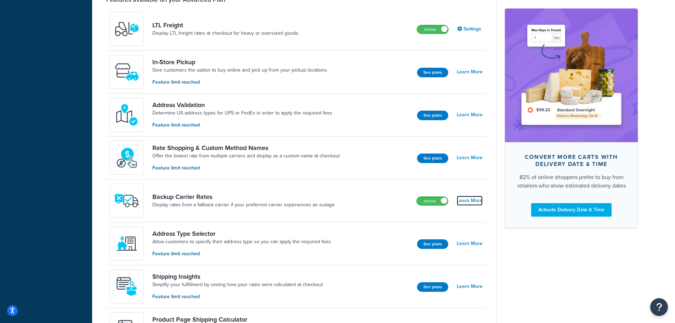
click at [471, 199] on link "Learn More" at bounding box center [469, 200] width 26 height 10
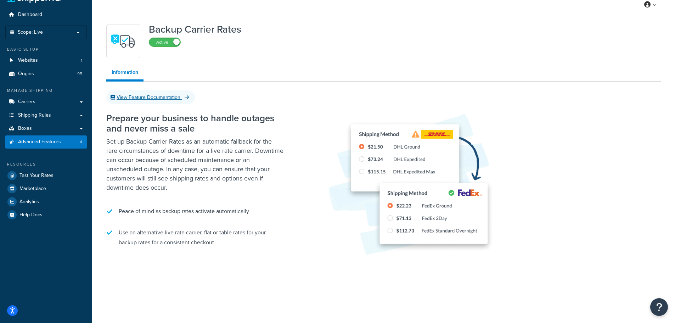
scroll to position [26, 0]
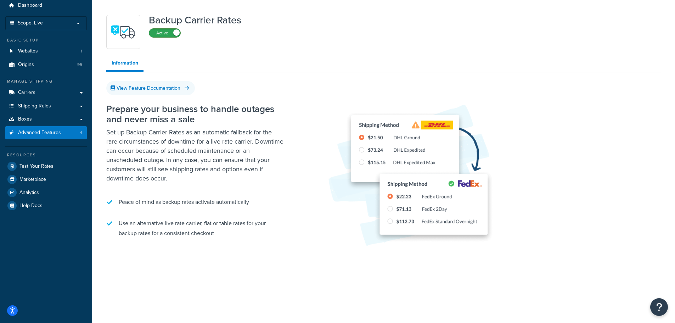
click at [163, 34] on label "Active" at bounding box center [164, 33] width 31 height 8
click at [167, 43] on label "Inactive" at bounding box center [164, 42] width 31 height 8
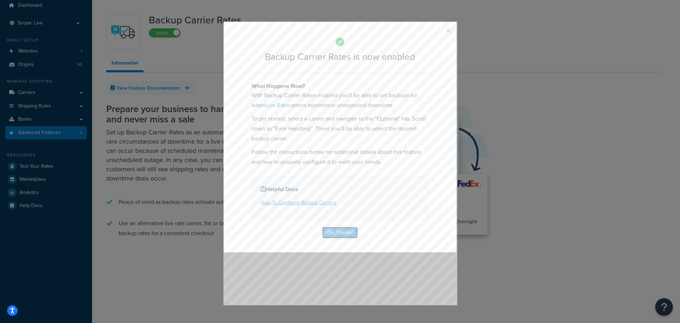
click at [341, 235] on button "Ok, Thanks!" at bounding box center [339, 232] width 35 height 11
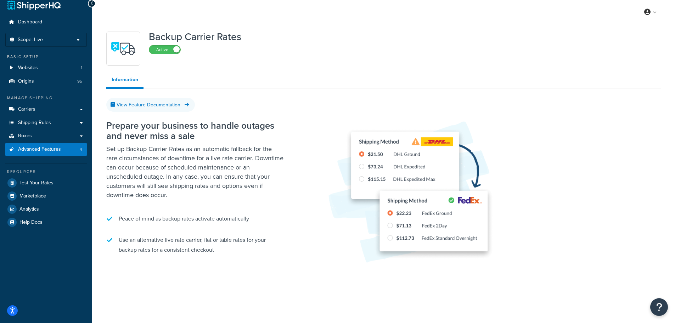
scroll to position [0, 0]
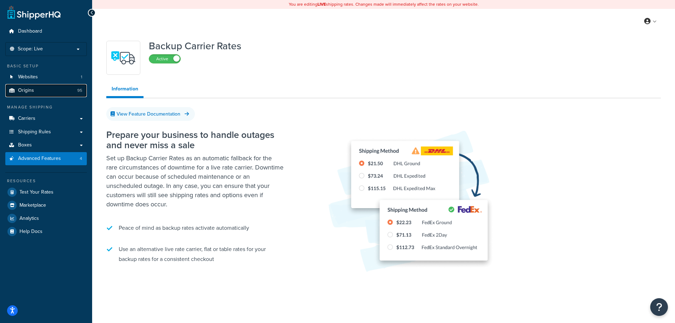
click at [52, 89] on link "Origins 95" at bounding box center [45, 90] width 81 height 13
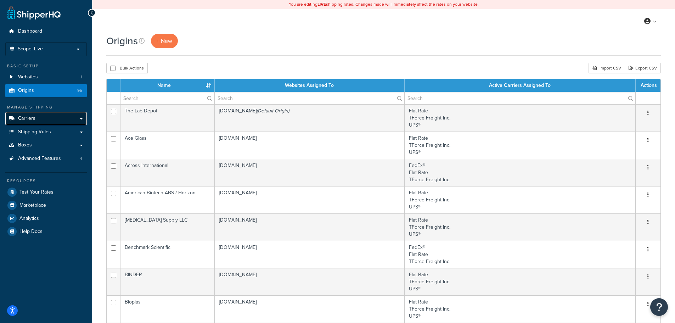
click at [44, 119] on link "Carriers" at bounding box center [45, 118] width 81 height 13
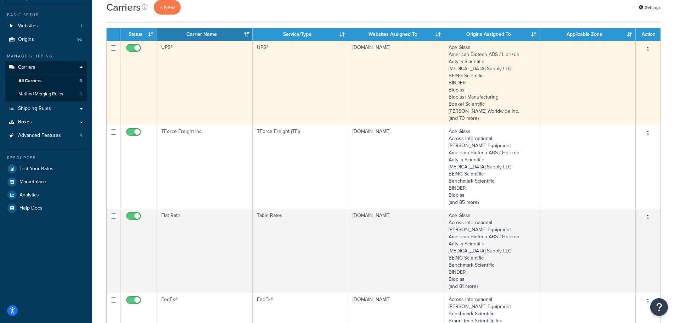
scroll to position [71, 0]
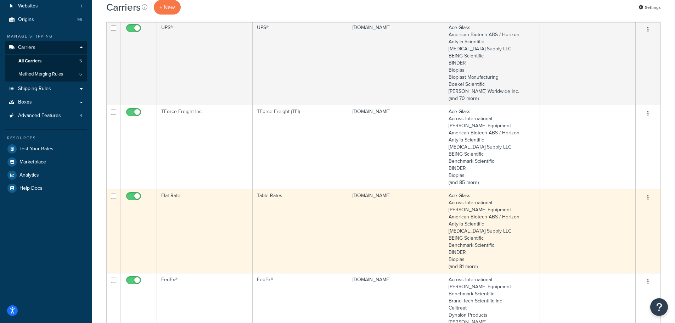
click at [219, 226] on td "Flat Rate" at bounding box center [205, 231] width 96 height 84
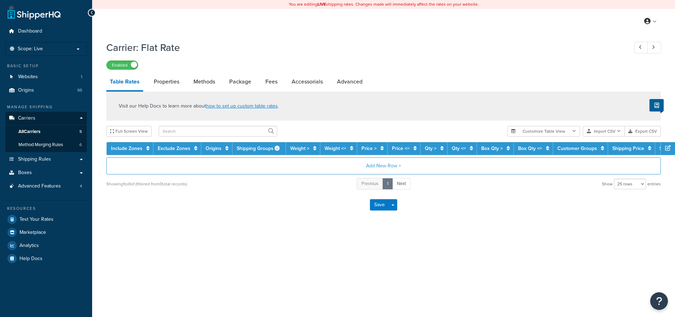
select select "25"
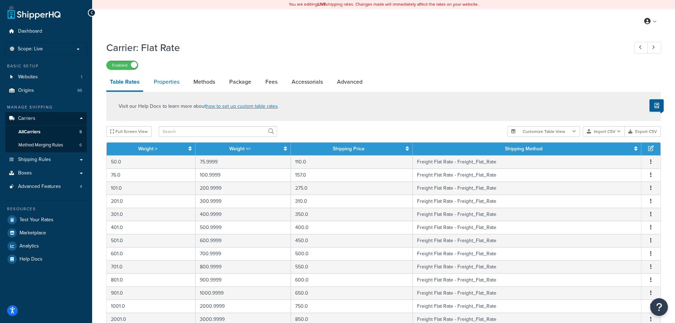
click at [174, 83] on link "Properties" at bounding box center [166, 81] width 33 height 17
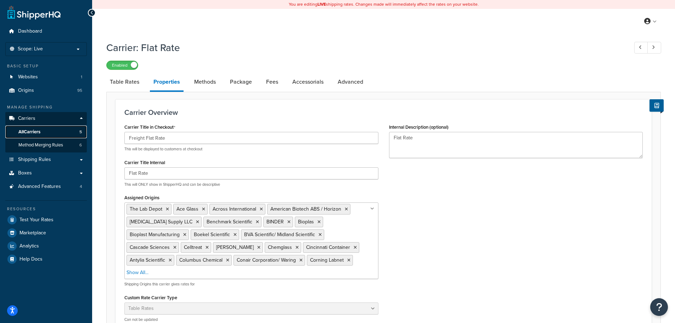
click at [46, 129] on link "All Carriers 5" at bounding box center [45, 131] width 81 height 13
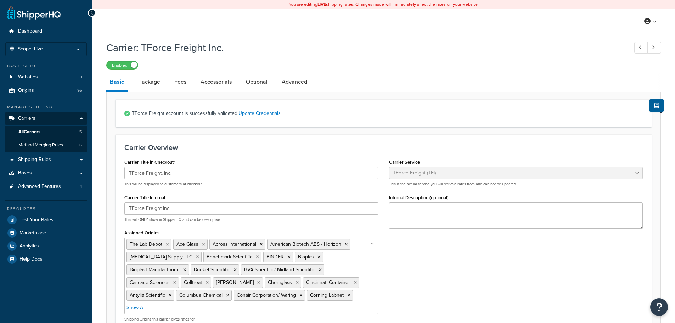
select select "upsFreight"
select select "30"
click at [244, 84] on link "Optional" at bounding box center [256, 81] width 29 height 17
select select "100"
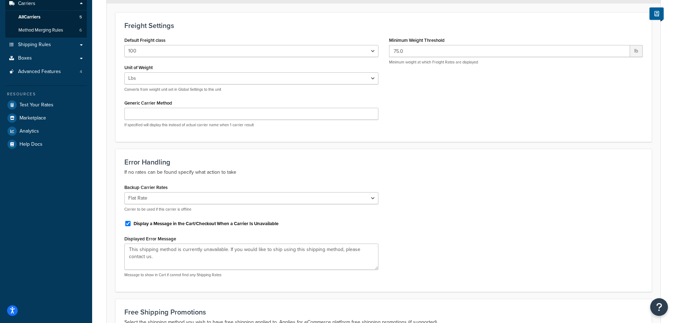
scroll to position [177, 0]
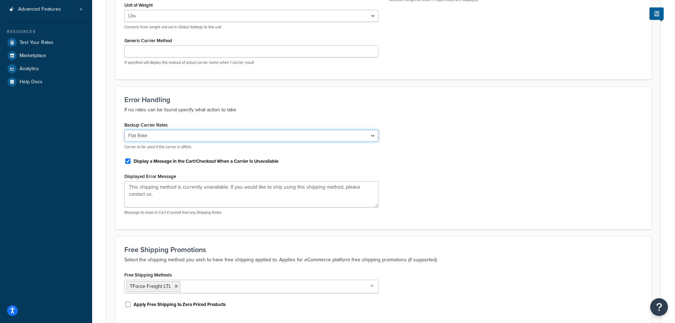
click at [180, 141] on select "None UPS® FedEx® FedEx Freight Flat Rate" at bounding box center [251, 136] width 254 height 12
click at [124, 130] on select "None UPS® FedEx® FedEx Freight Flat Rate" at bounding box center [251, 136] width 254 height 12
click at [172, 140] on select "None UPS® FedEx® FedEx Freight Flat Rate" at bounding box center [251, 136] width 254 height 12
select select "118731"
click at [124, 130] on select "None UPS® FedEx® FedEx Freight Flat Rate" at bounding box center [251, 136] width 254 height 12
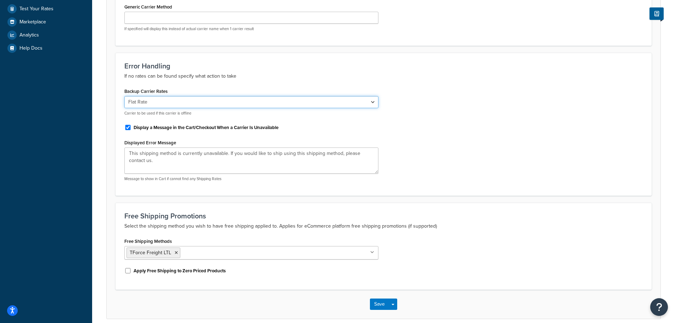
scroll to position [243, 0]
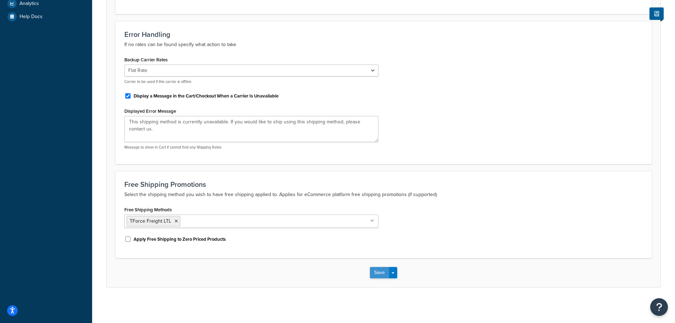
click at [383, 275] on button "Save" at bounding box center [379, 272] width 19 height 11
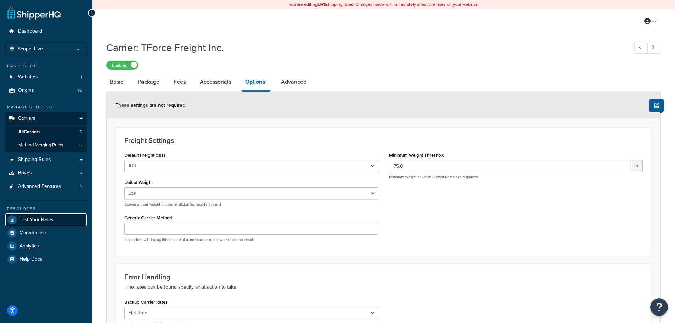
click at [47, 222] on span "Test Your Rates" at bounding box center [36, 220] width 34 height 6
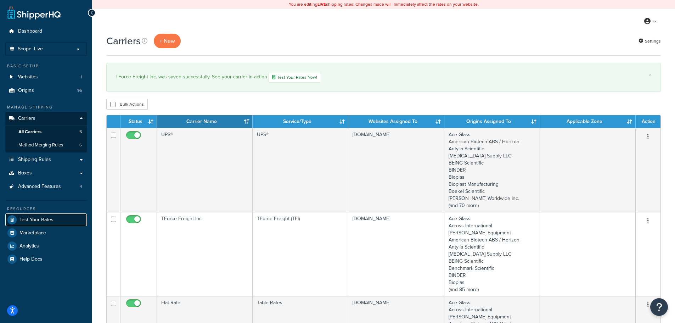
click at [45, 215] on link "Test Your Rates" at bounding box center [45, 219] width 81 height 13
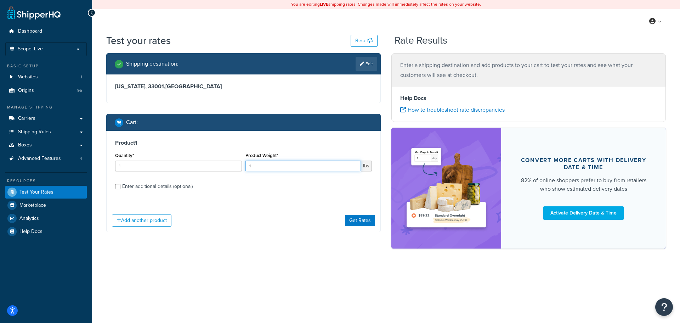
drag, startPoint x: 321, startPoint y: 169, endPoint x: 227, endPoint y: 168, distance: 93.8
click at [228, 169] on div "Quantity* 1 Product Weight* 1 lbs" at bounding box center [243, 163] width 260 height 26
type input "75"
click at [365, 223] on button "Get Rates" at bounding box center [360, 220] width 30 height 11
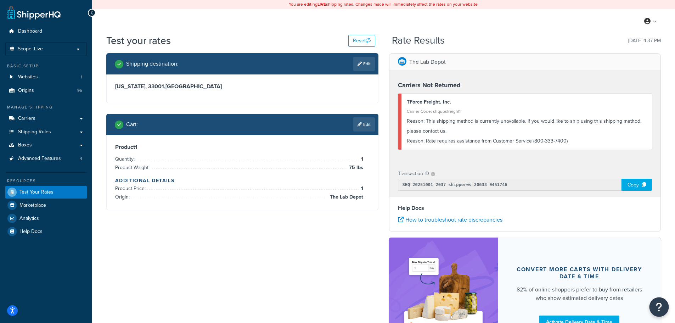
click at [658, 312] on button "Open Resource Center" at bounding box center [658, 306] width 19 height 19
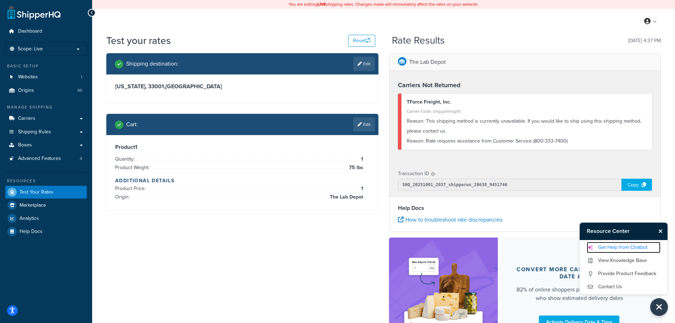
click at [626, 248] on link "Get Help from Chatbot" at bounding box center [623, 246] width 74 height 11
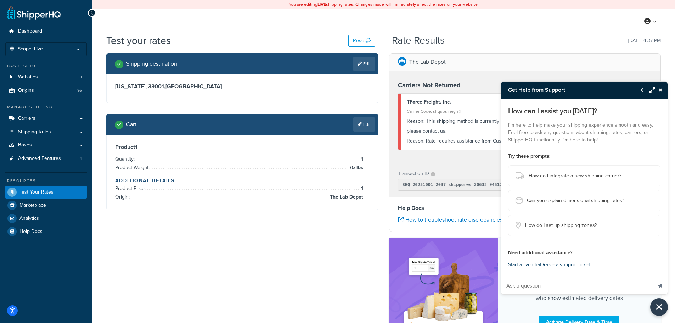
click at [540, 286] on input "Ask a question" at bounding box center [576, 285] width 151 height 17
type input "what if my backup rate is not showing"
click at [652, 277] on button "Send message" at bounding box center [659, 285] width 15 height 17
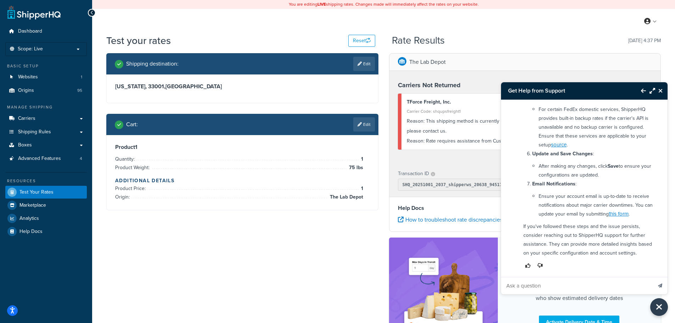
scroll to position [290, 0]
click at [627, 215] on link "this form" at bounding box center [618, 213] width 20 height 8
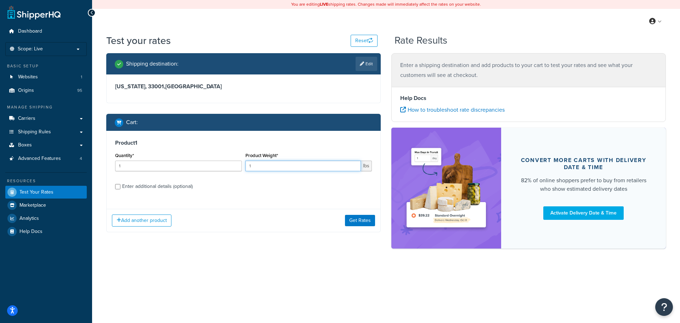
drag, startPoint x: 249, startPoint y: 164, endPoint x: 229, endPoint y: 166, distance: 19.5
click at [230, 166] on div "Quantity* 1 Product Weight* 1 lbs" at bounding box center [243, 163] width 260 height 26
type input "75"
click at [364, 217] on button "Get Rates" at bounding box center [360, 220] width 30 height 11
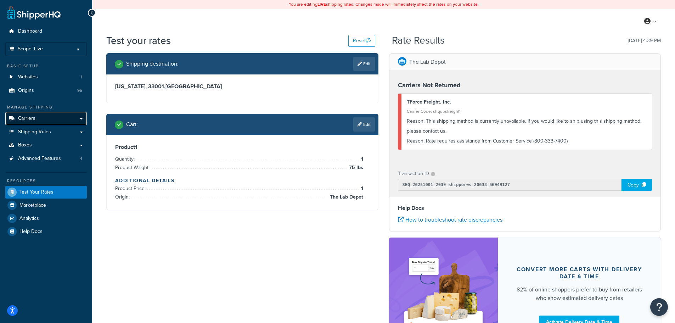
click at [44, 116] on link "Carriers" at bounding box center [45, 118] width 81 height 13
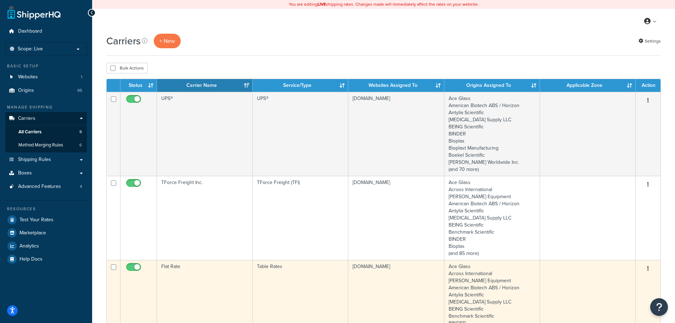
click at [135, 265] on input "checkbox" at bounding box center [134, 268] width 19 height 9
checkbox input "false"
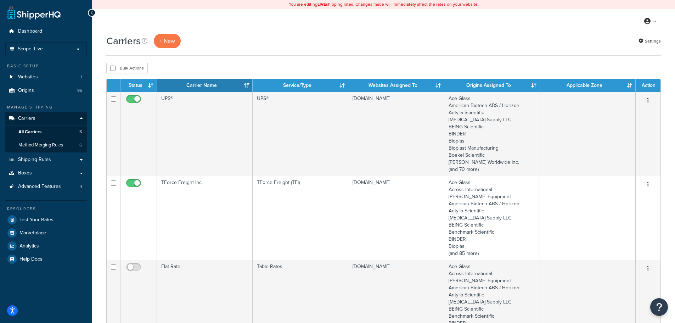
click at [242, 46] on div "Carriers + New Settings" at bounding box center [383, 41] width 554 height 15
click at [57, 214] on link "Test Your Rates" at bounding box center [45, 219] width 81 height 13
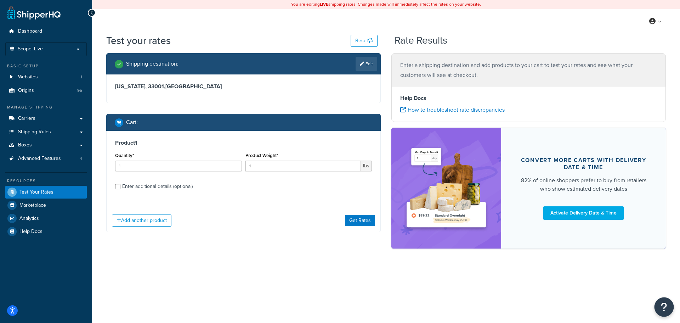
click at [666, 308] on icon "Open Resource Center" at bounding box center [664, 307] width 7 height 10
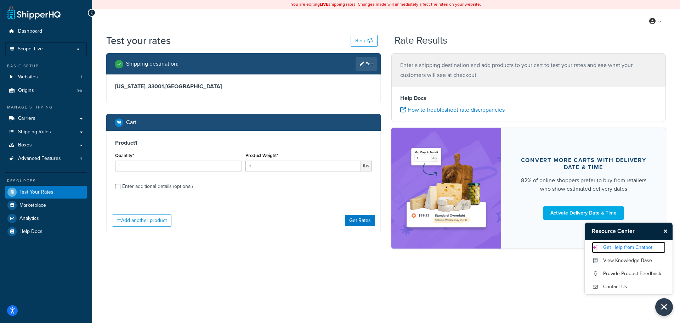
click at [622, 249] on link "Get Help from Chatbot" at bounding box center [629, 246] width 74 height 11
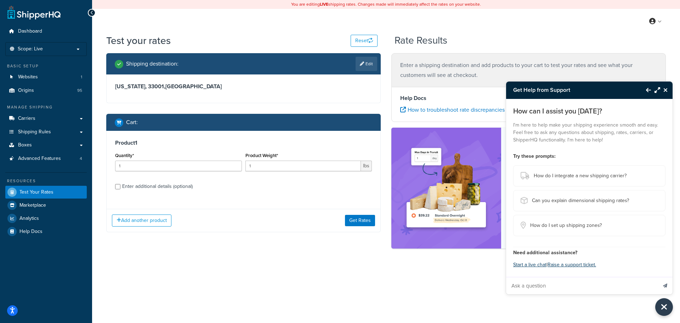
click at [568, 285] on input "Ask a question" at bounding box center [581, 285] width 151 height 17
type input "not seeing backup rate"
click at [658, 277] on button "Send message" at bounding box center [665, 285] width 15 height 17
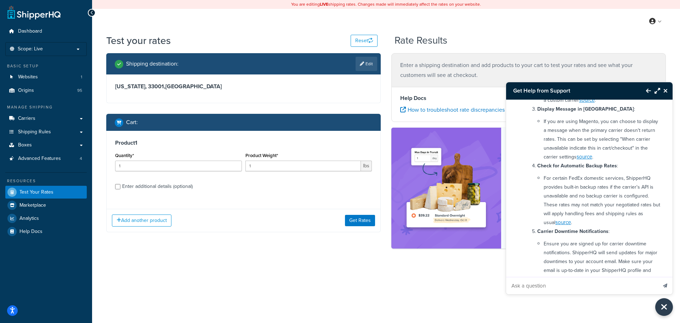
scroll to position [307, 0]
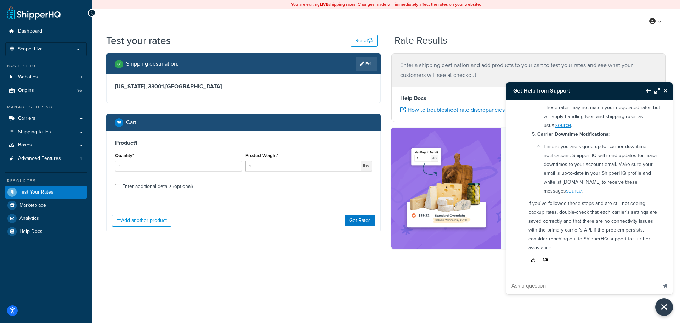
click at [582, 280] on input "Ask a question" at bounding box center [581, 285] width 151 height 17
type input "support"
click at [658, 277] on button "Send message" at bounding box center [665, 285] width 15 height 17
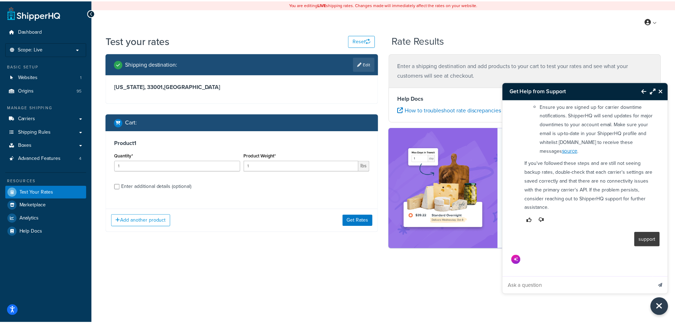
scroll to position [348, 0]
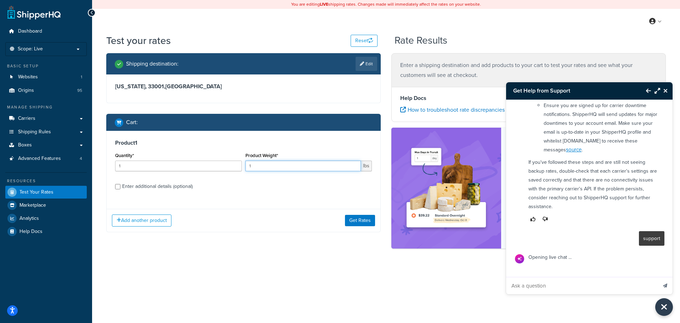
drag, startPoint x: 277, startPoint y: 168, endPoint x: 239, endPoint y: 165, distance: 37.6
click at [239, 165] on div "Quantity* 1 Product Weight* 1 lbs" at bounding box center [243, 163] width 260 height 26
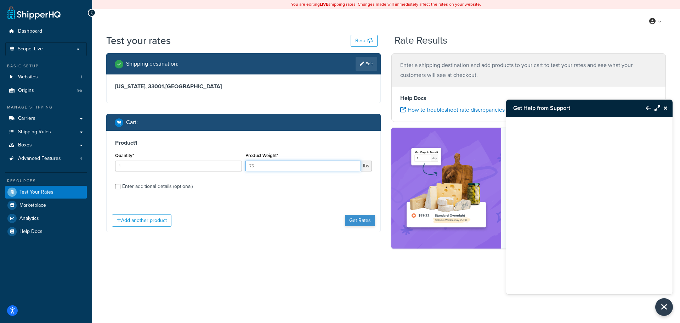
type input "75"
click at [354, 218] on button "Get Rates" at bounding box center [360, 220] width 30 height 11
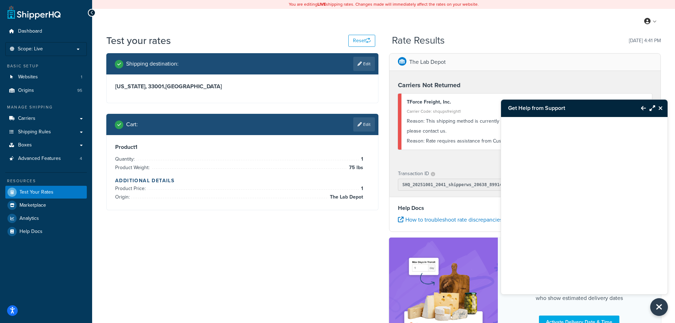
click at [650, 109] on icon "Maximize Resource Center" at bounding box center [652, 108] width 6 height 6
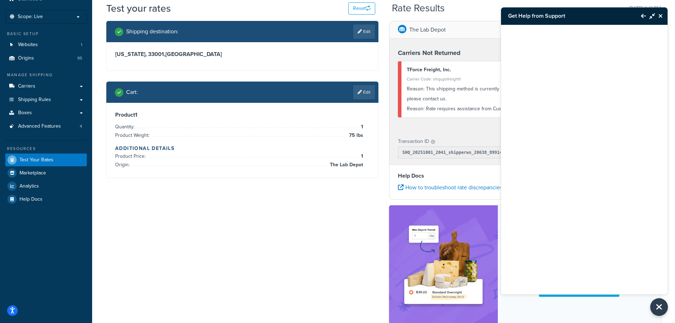
scroll to position [77, 0]
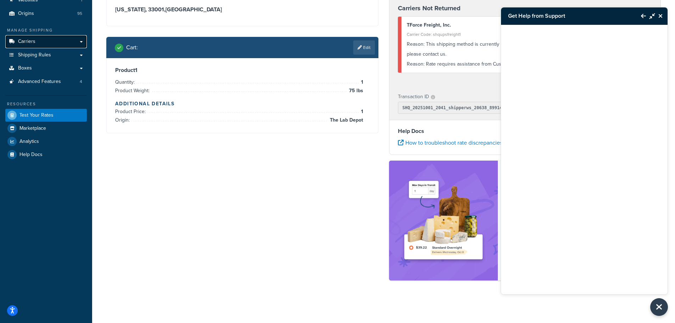
click at [50, 40] on link "Carriers" at bounding box center [45, 41] width 81 height 13
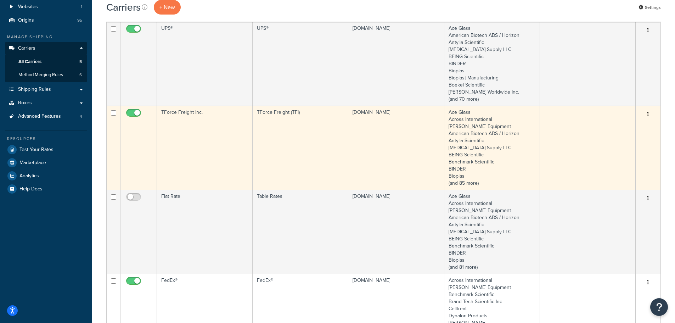
scroll to position [71, 0]
click at [191, 146] on td "TForce Freight Inc." at bounding box center [205, 147] width 96 height 84
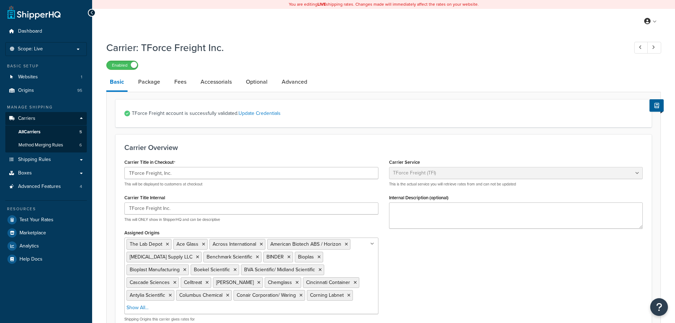
select select "upsFreight"
select select "30"
click at [208, 83] on link "Accessorials" at bounding box center [216, 81] width 38 height 17
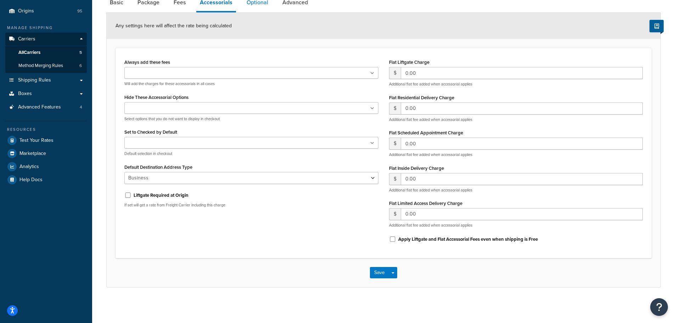
scroll to position [10, 0]
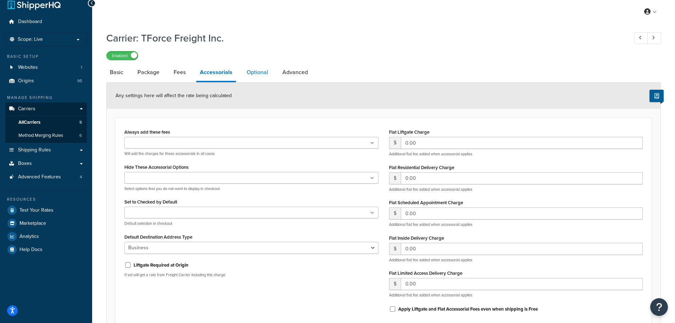
click at [256, 70] on link "Optional" at bounding box center [257, 72] width 29 height 17
select select "100"
select select "118731"
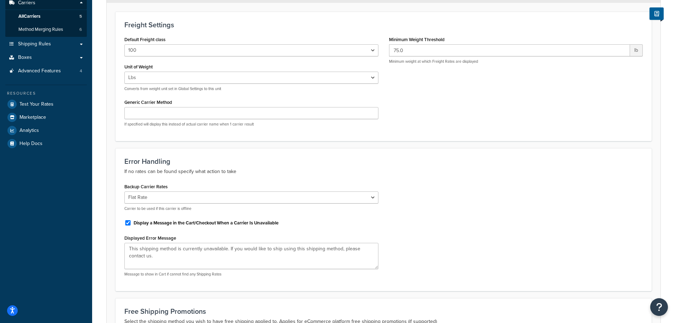
scroll to position [116, 0]
click at [657, 307] on icon "Open Resource Center" at bounding box center [658, 307] width 7 height 10
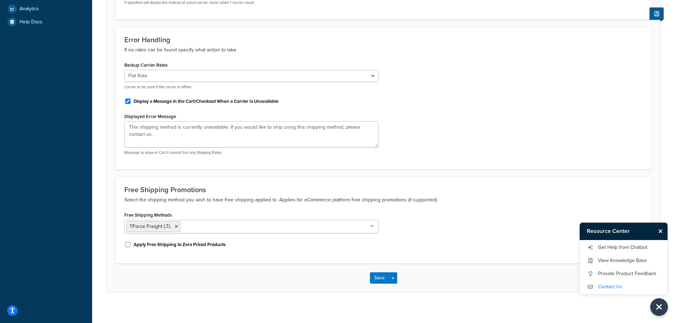
scroll to position [243, 0]
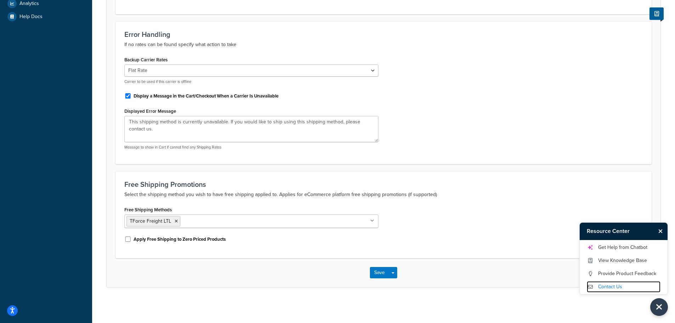
click at [610, 287] on link "Contact Us" at bounding box center [623, 286] width 74 height 11
click at [629, 248] on link "Get Help from Chatbot" at bounding box center [623, 246] width 74 height 11
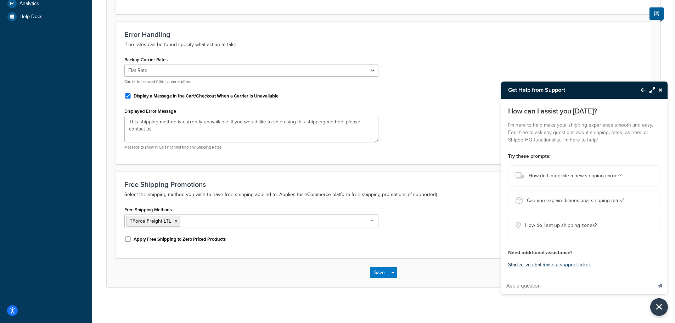
click at [531, 263] on button "Start a live chat" at bounding box center [524, 265] width 33 height 10
